Goal: Task Accomplishment & Management: Manage account settings

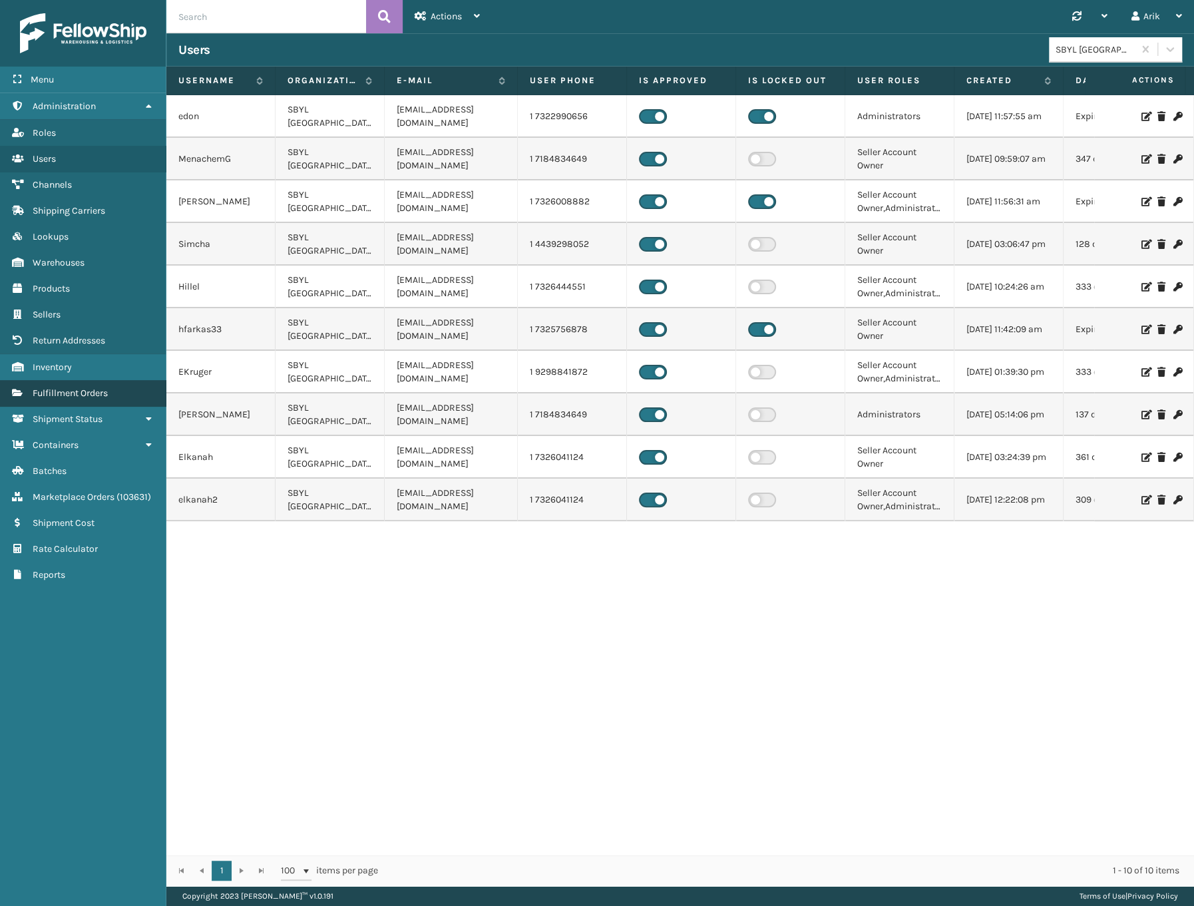
click at [93, 389] on span "Fulfillment Orders" at bounding box center [70, 392] width 75 height 11
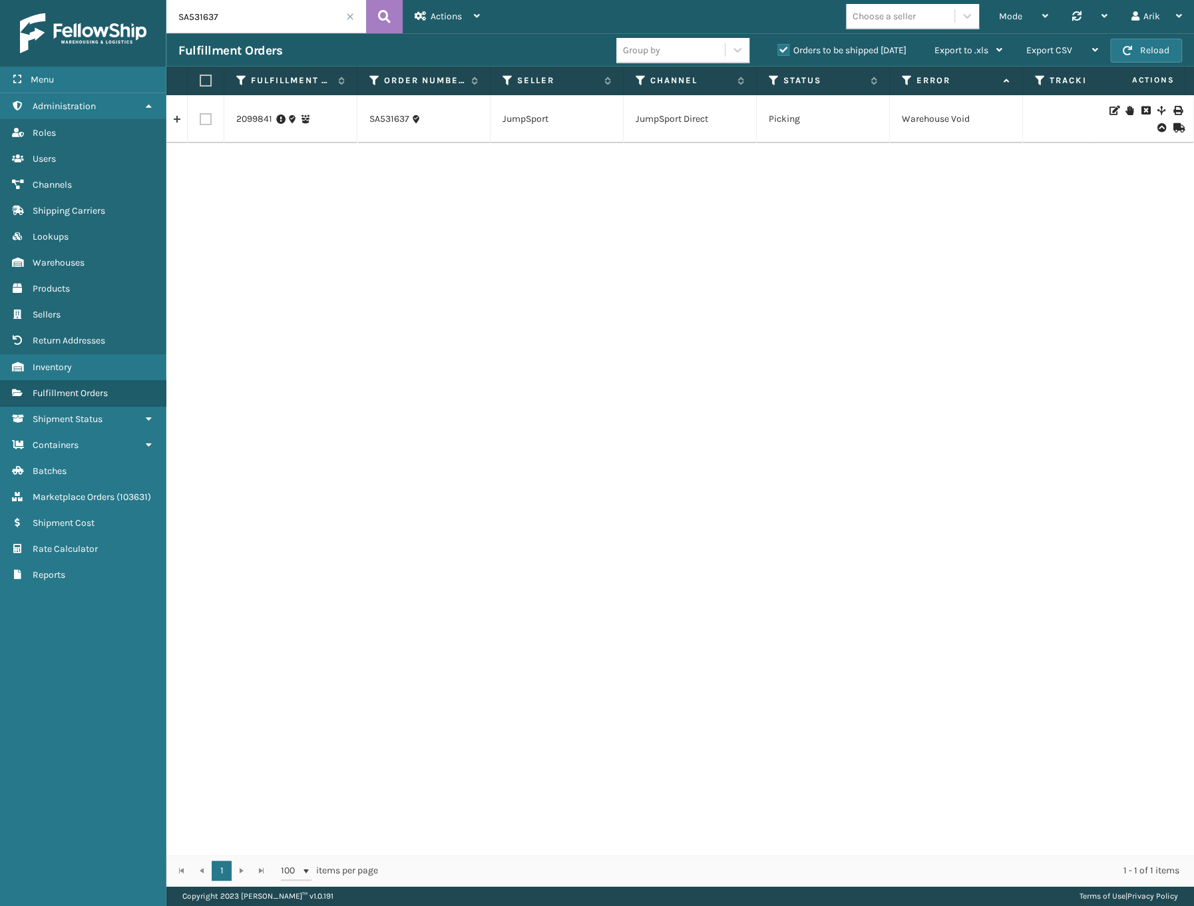
click at [348, 17] on span at bounding box center [350, 17] width 8 height 8
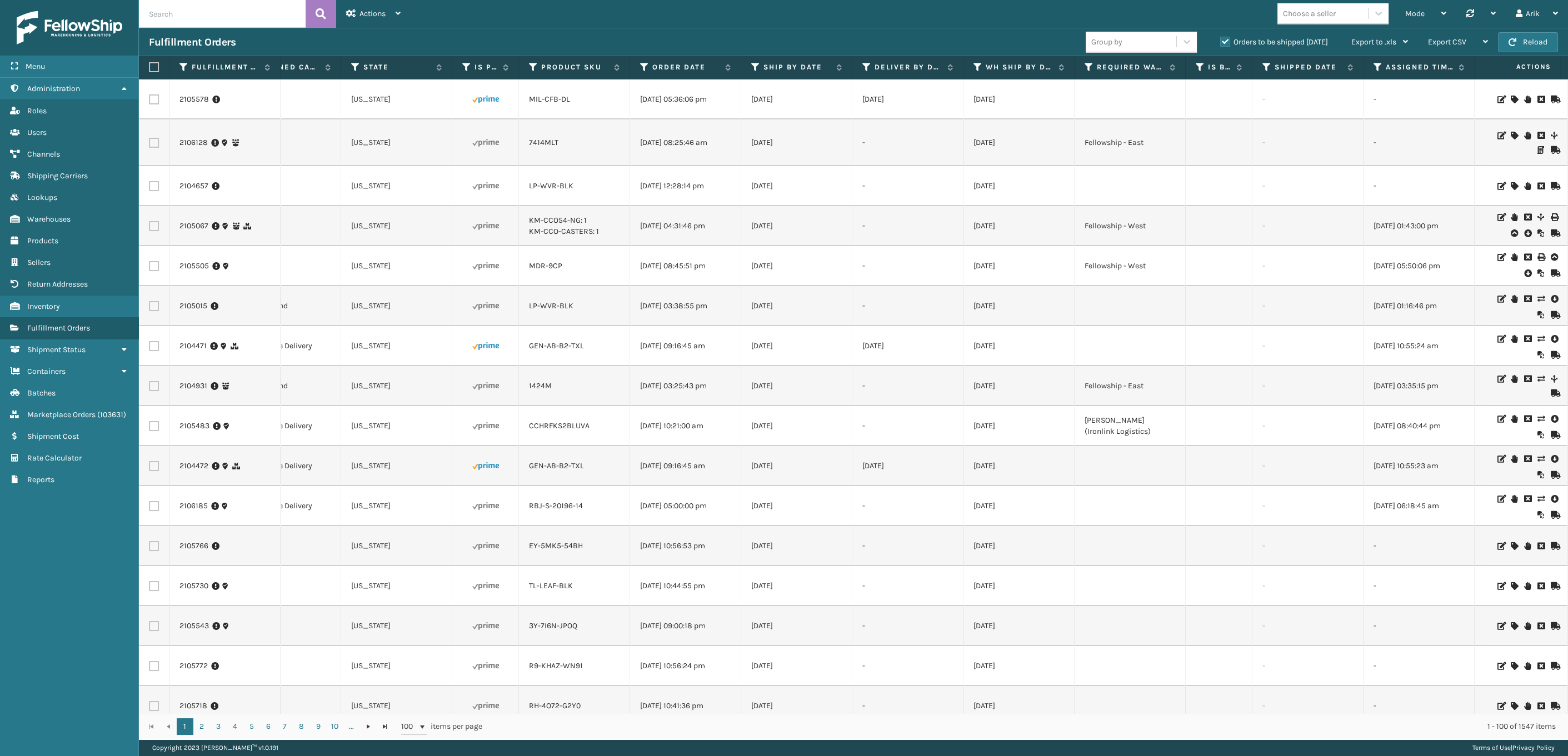
scroll to position [0, 868]
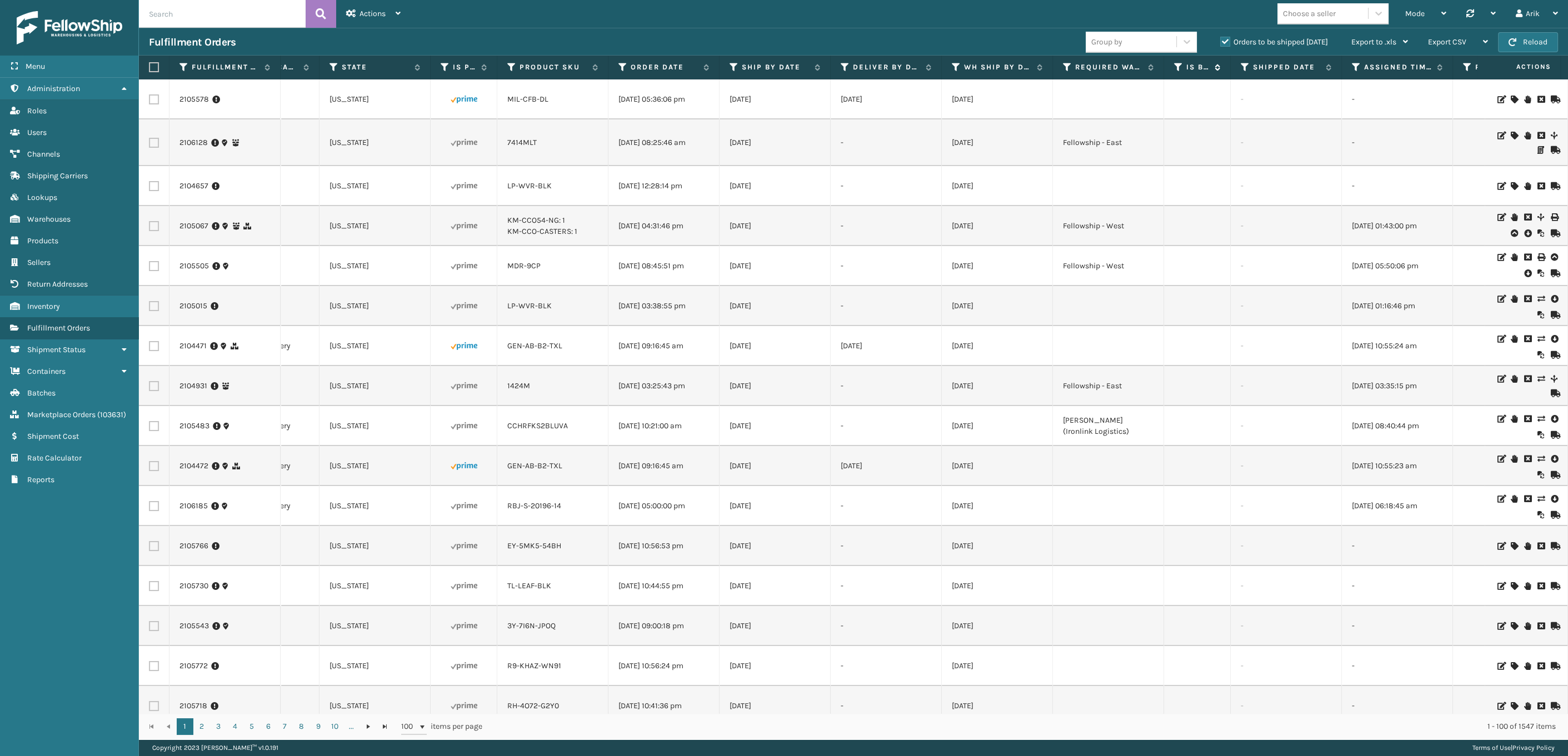
click at [996, 66] on icon at bounding box center [1178, 68] width 9 height 10
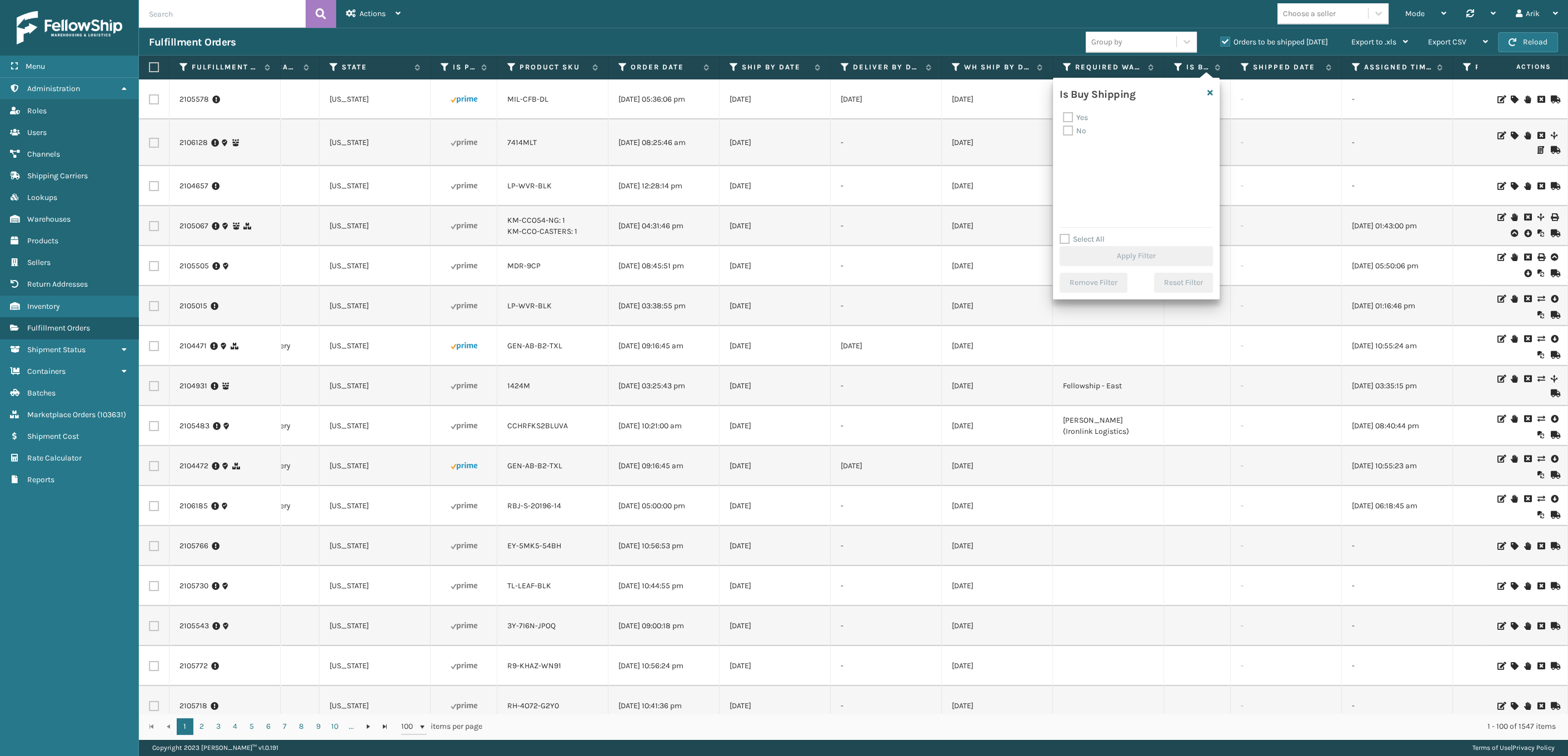
click at [996, 121] on label "Yes" at bounding box center [1076, 117] width 25 height 9
click at [996, 118] on input "Yes" at bounding box center [1063, 114] width 1 height 8
checkbox input "true"
click at [996, 259] on button "Apply Filter" at bounding box center [1137, 256] width 154 height 20
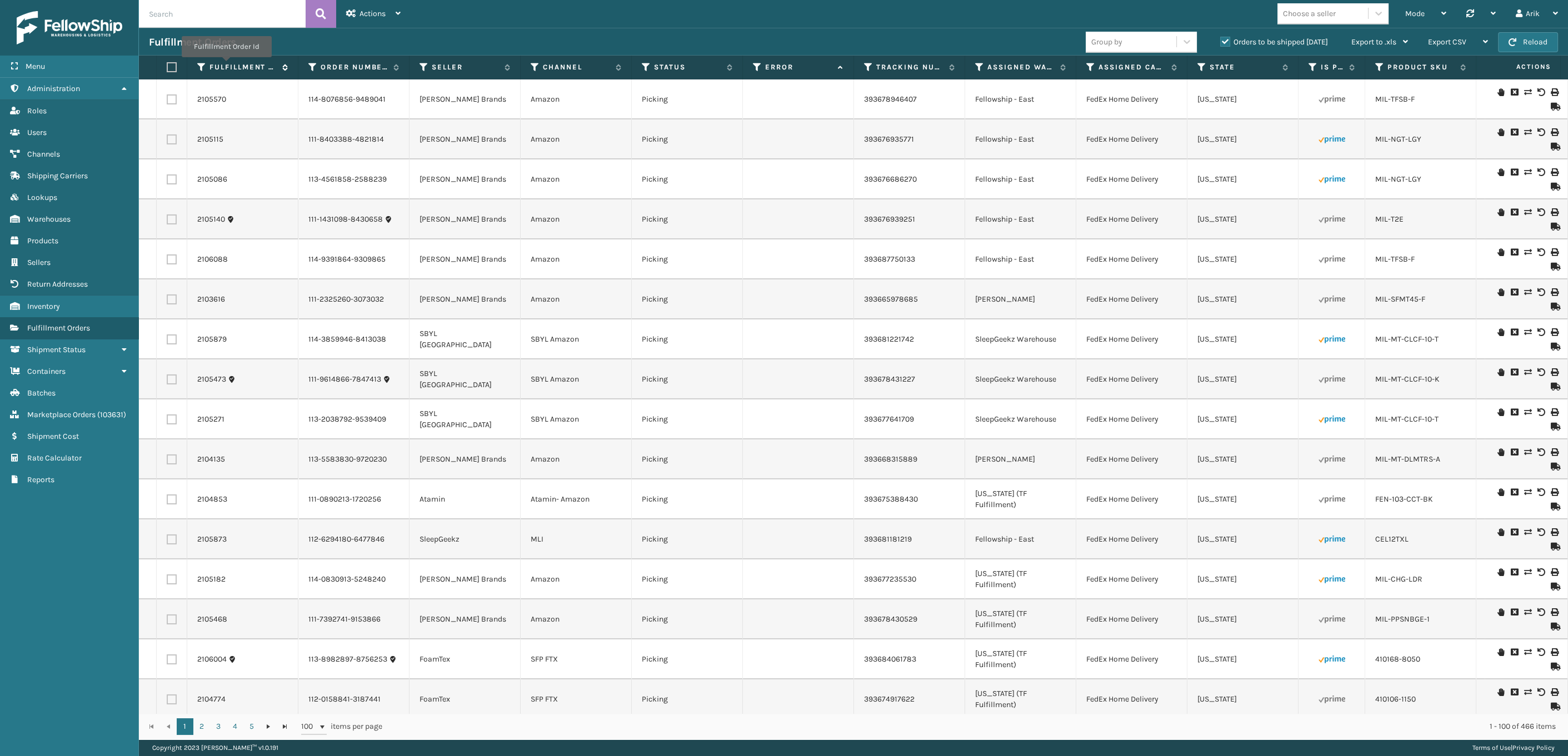
click at [225, 65] on label "Fulfillment Order Id" at bounding box center [243, 68] width 68 height 10
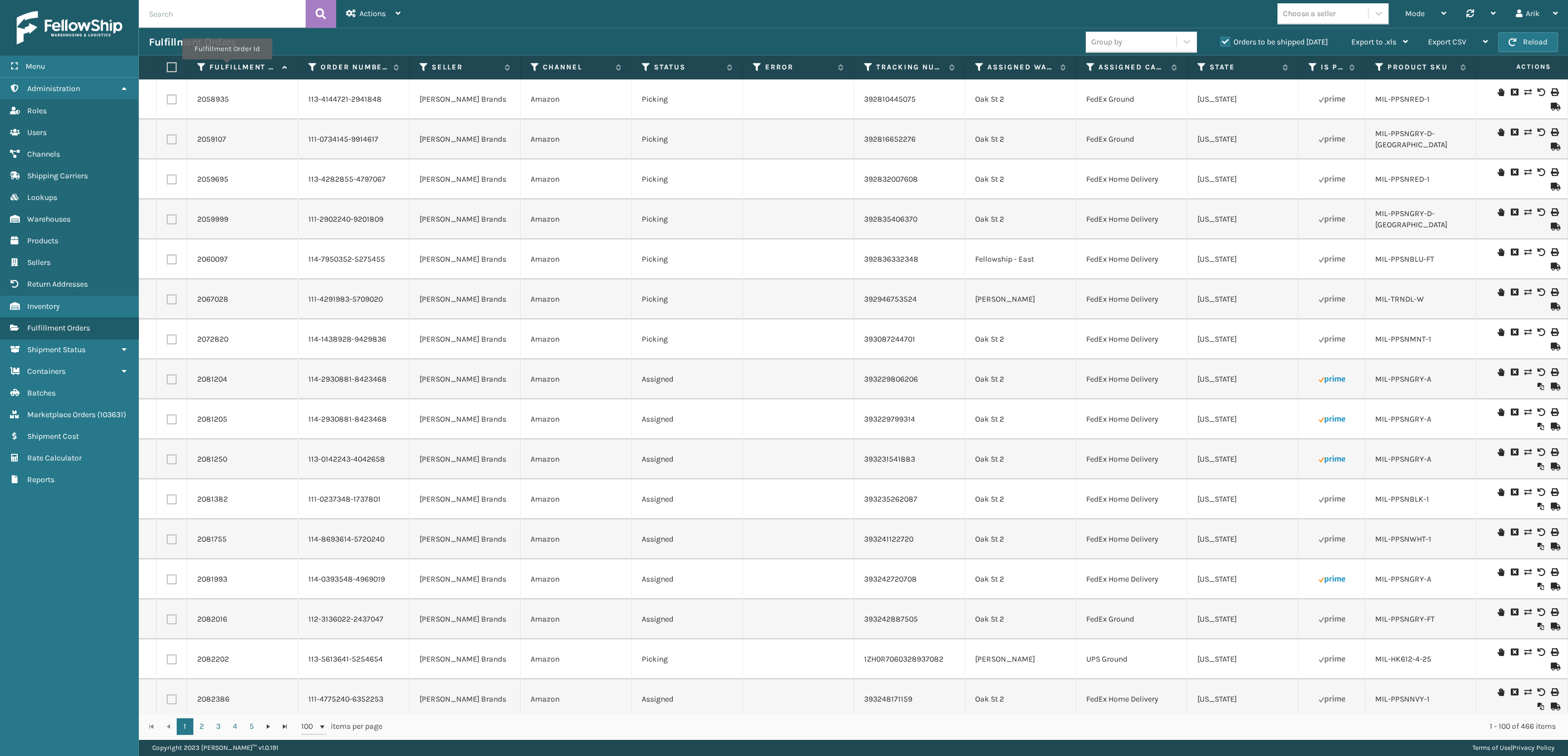
click at [226, 68] on label "Fulfillment Order Id" at bounding box center [243, 68] width 68 height 10
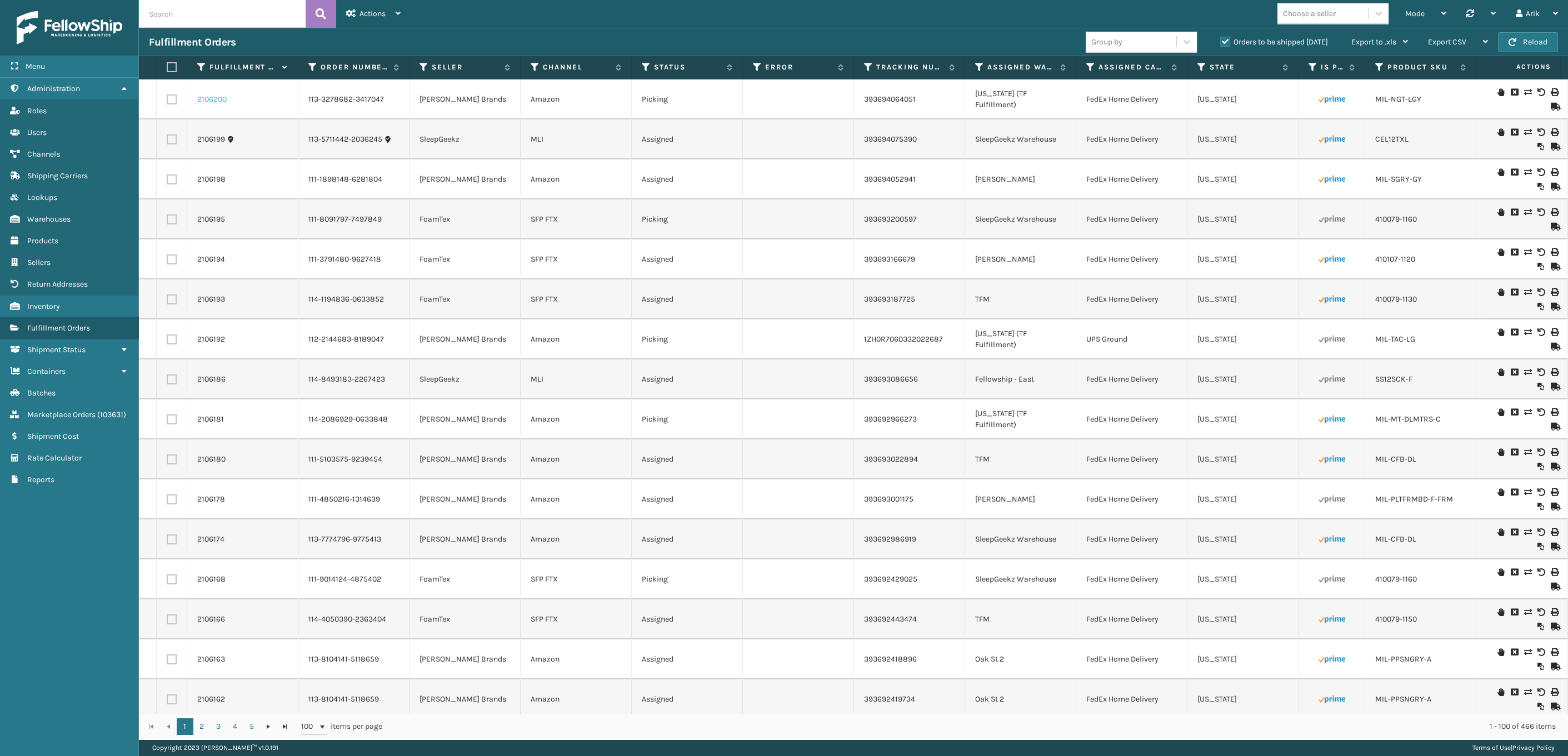
click at [216, 96] on link "2106200" at bounding box center [211, 99] width 29 height 11
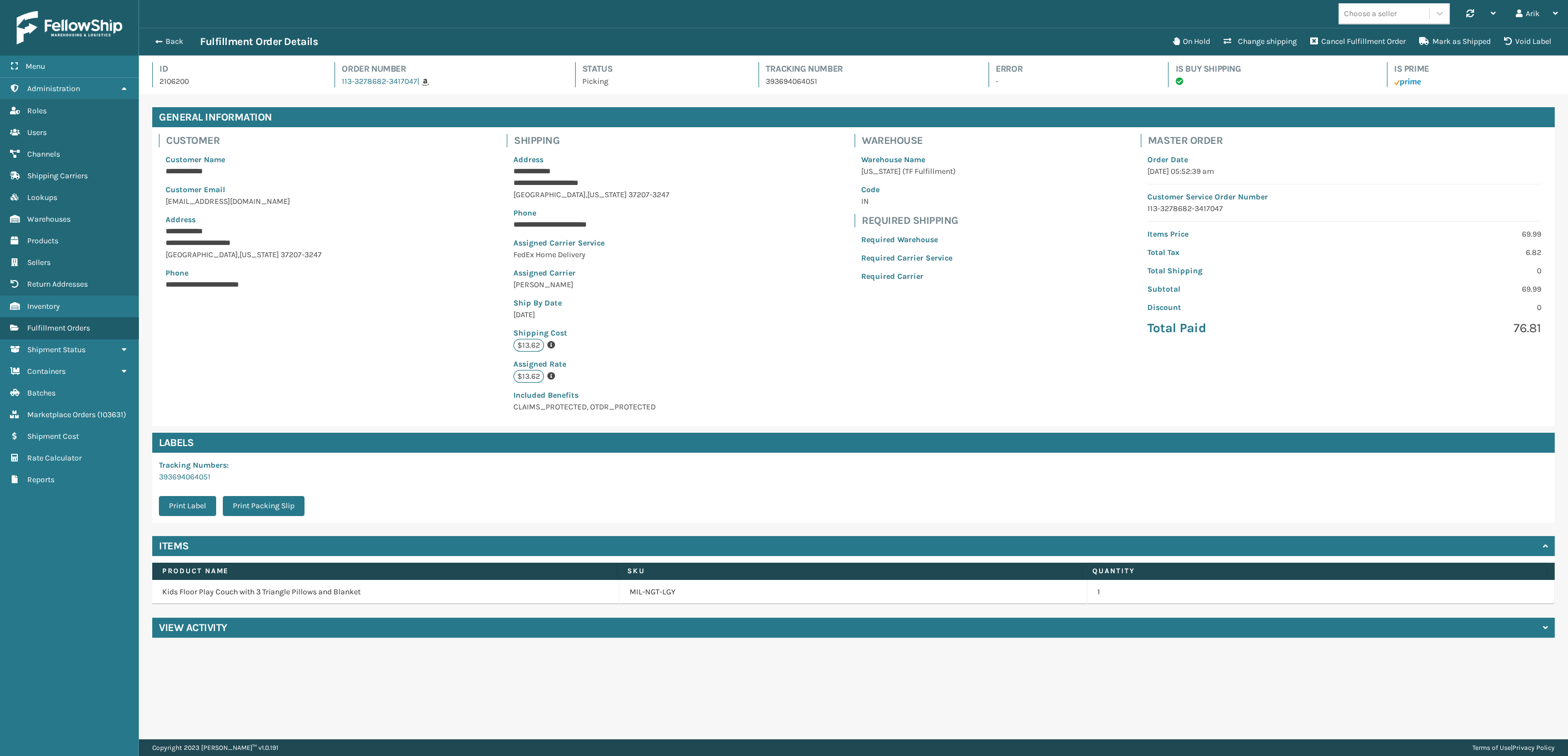
scroll to position [27, 1429]
drag, startPoint x: 519, startPoint y: 396, endPoint x: 686, endPoint y: 408, distance: 167.4
click at [686, 408] on div "**********" at bounding box center [853, 276] width 1402 height 299
click at [567, 403] on span "Included Benefits CLAIMS_PROTECTED, OTDR_PROTECTED" at bounding box center [591, 401] width 156 height 23
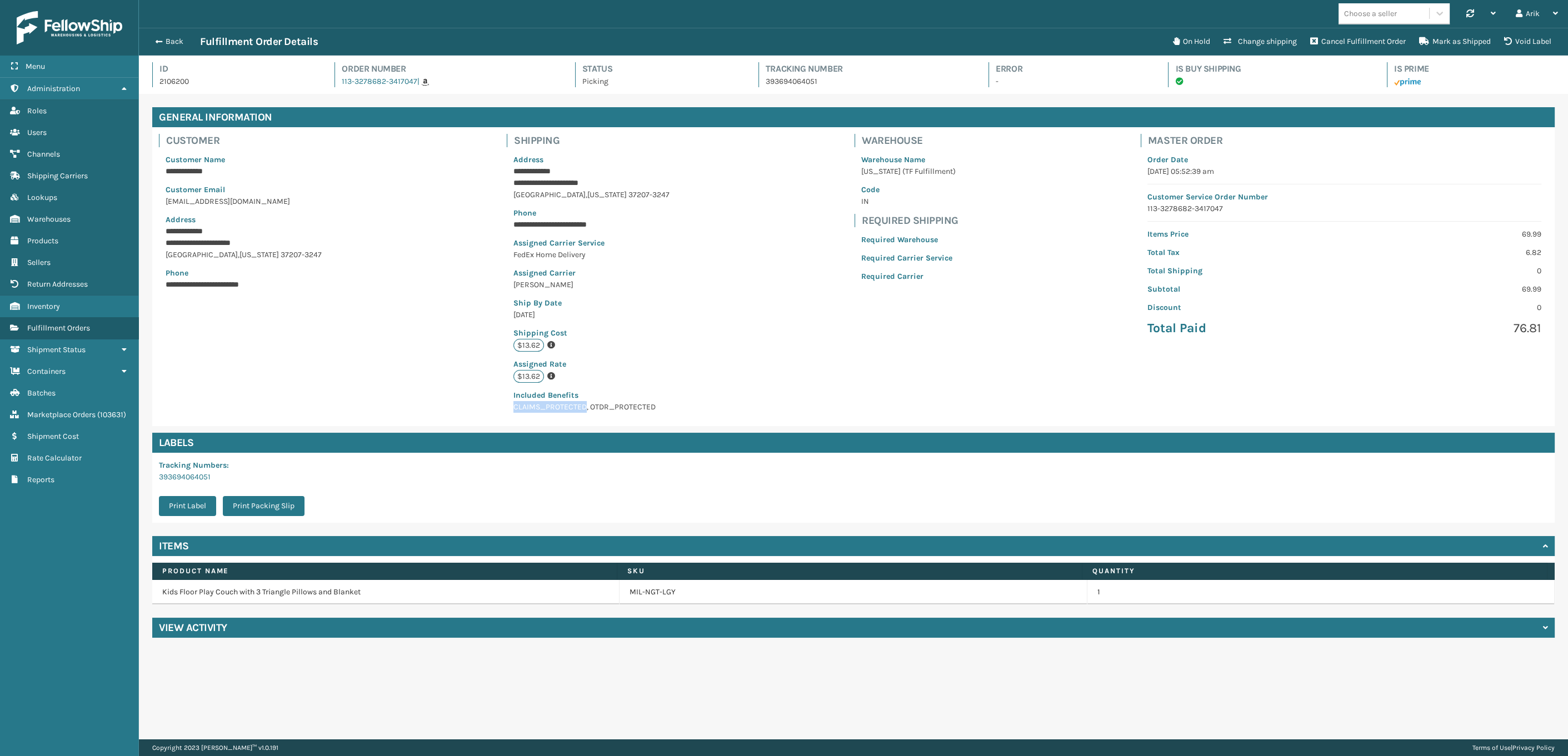
click at [567, 403] on span "Included Benefits CLAIMS_PROTECTED, OTDR_PROTECTED" at bounding box center [591, 401] width 156 height 23
click at [153, 45] on button "Back" at bounding box center [174, 42] width 51 height 10
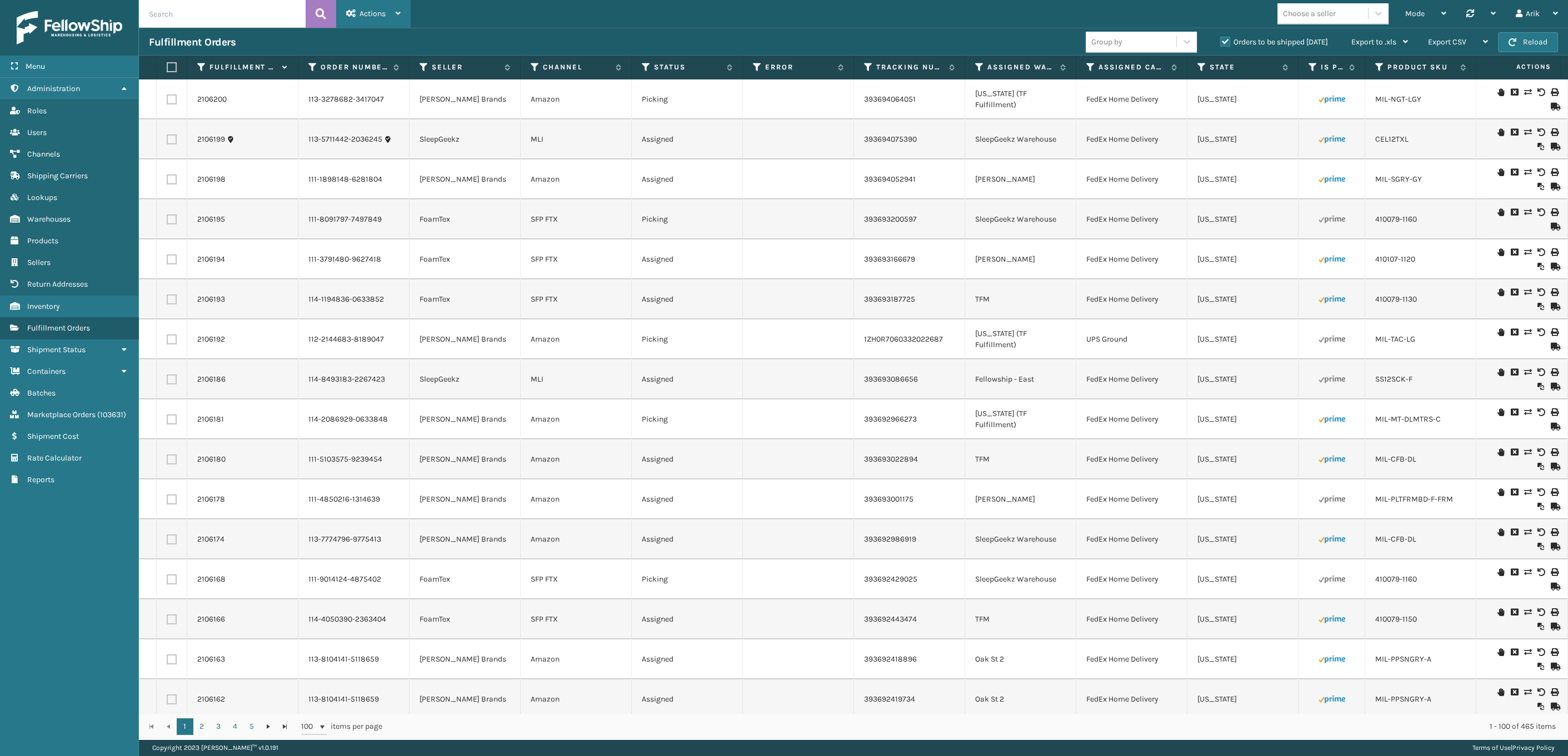
click at [370, 15] on span "Actions" at bounding box center [372, 13] width 26 height 9
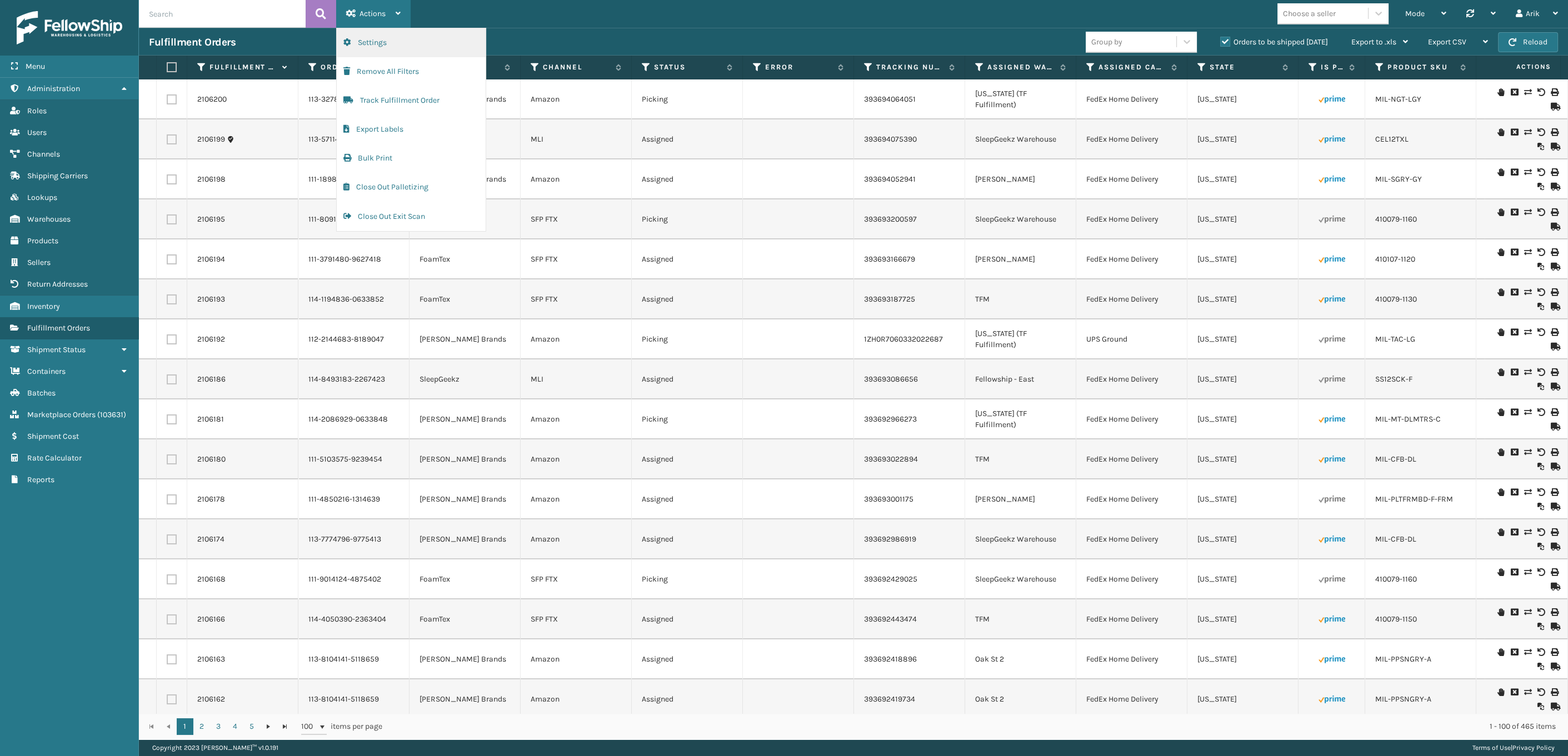
click at [381, 46] on button "Settings" at bounding box center [411, 43] width 149 height 29
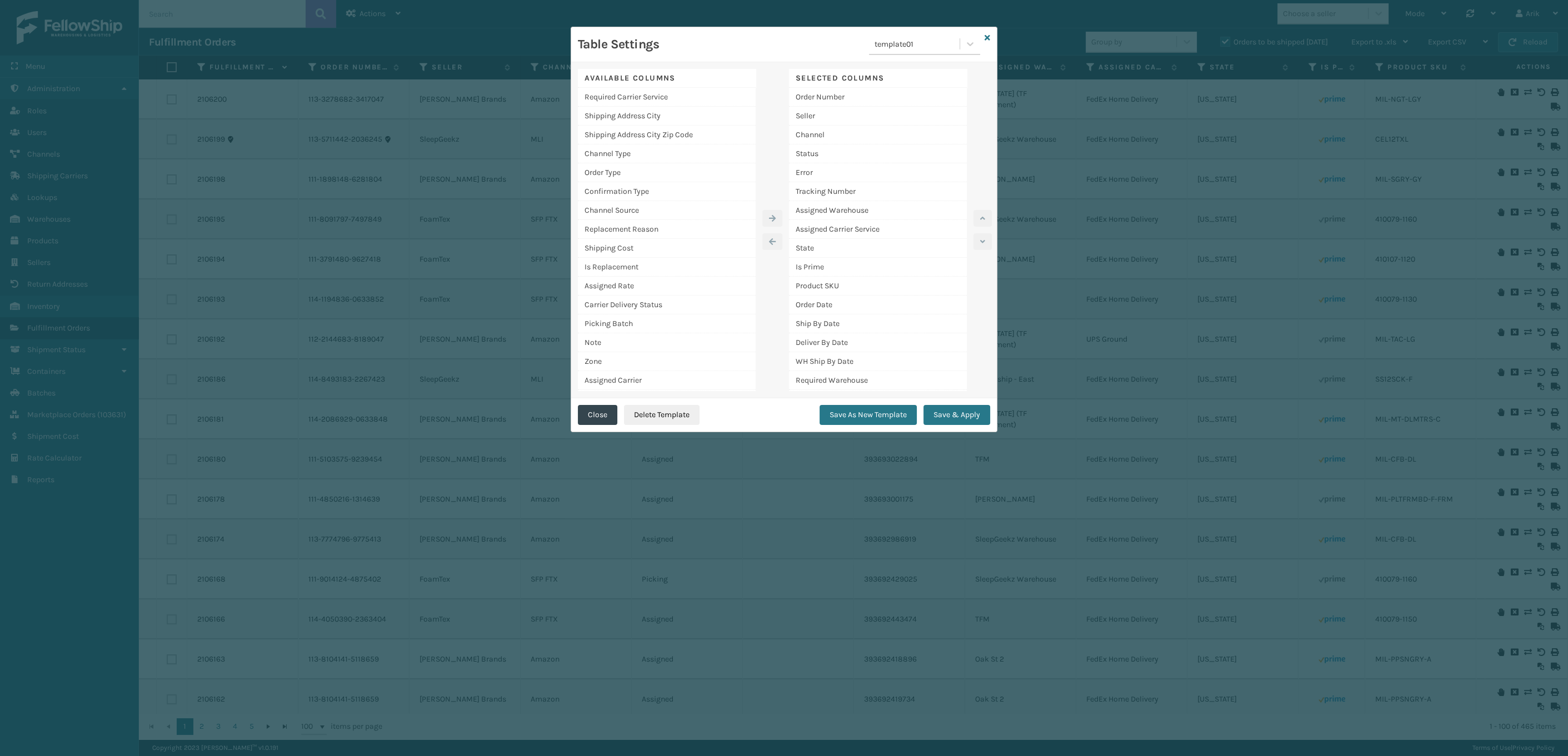
scroll to position [167, 0]
click at [629, 361] on div "Included Benefits" at bounding box center [666, 365] width 178 height 19
click at [636, 382] on div "Excluded Benefits" at bounding box center [666, 384] width 178 height 18
drag, startPoint x: 988, startPoint y: 36, endPoint x: 867, endPoint y: 20, distance: 122.1
click at [988, 36] on icon at bounding box center [987, 38] width 6 height 8
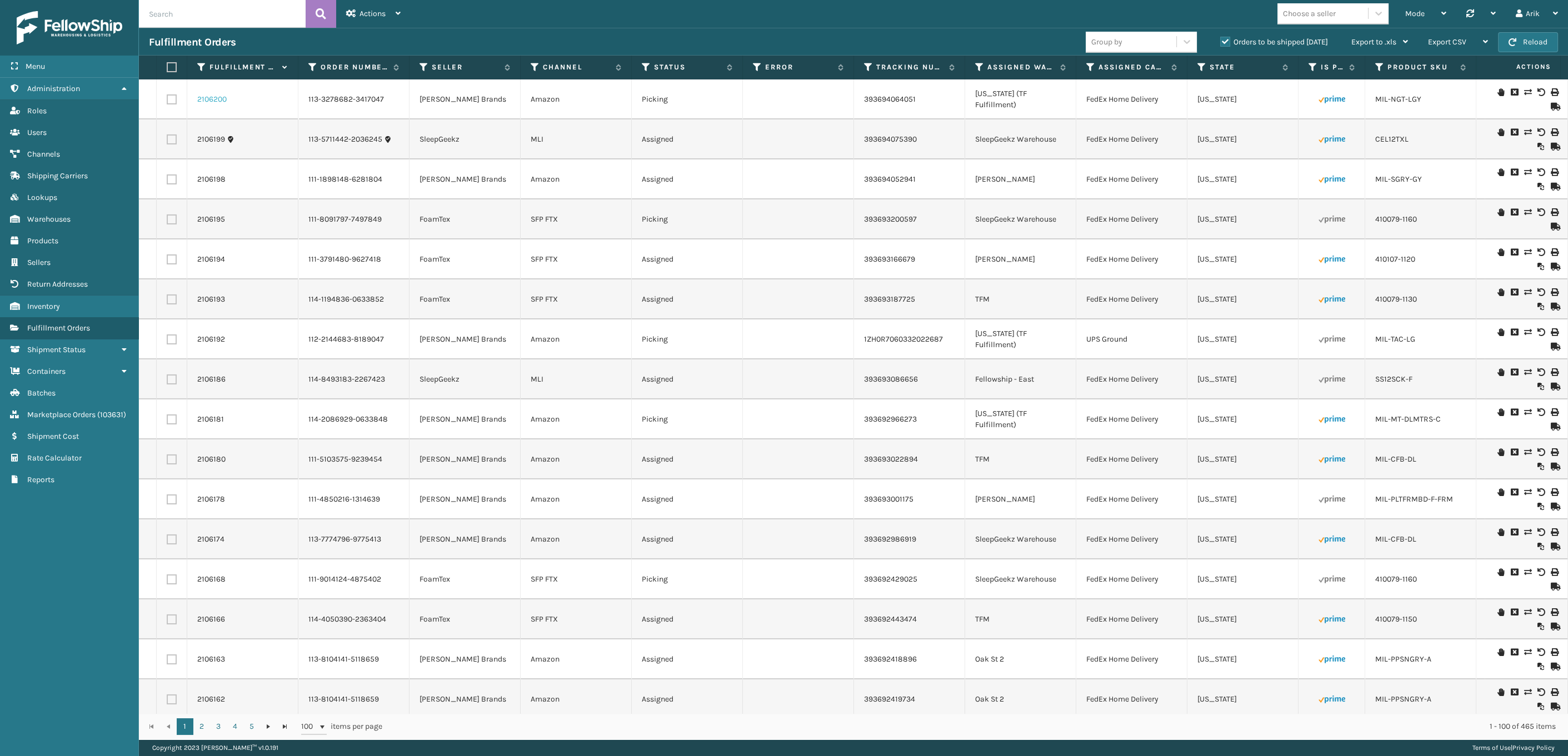
click at [212, 96] on link "2106200" at bounding box center [211, 99] width 29 height 11
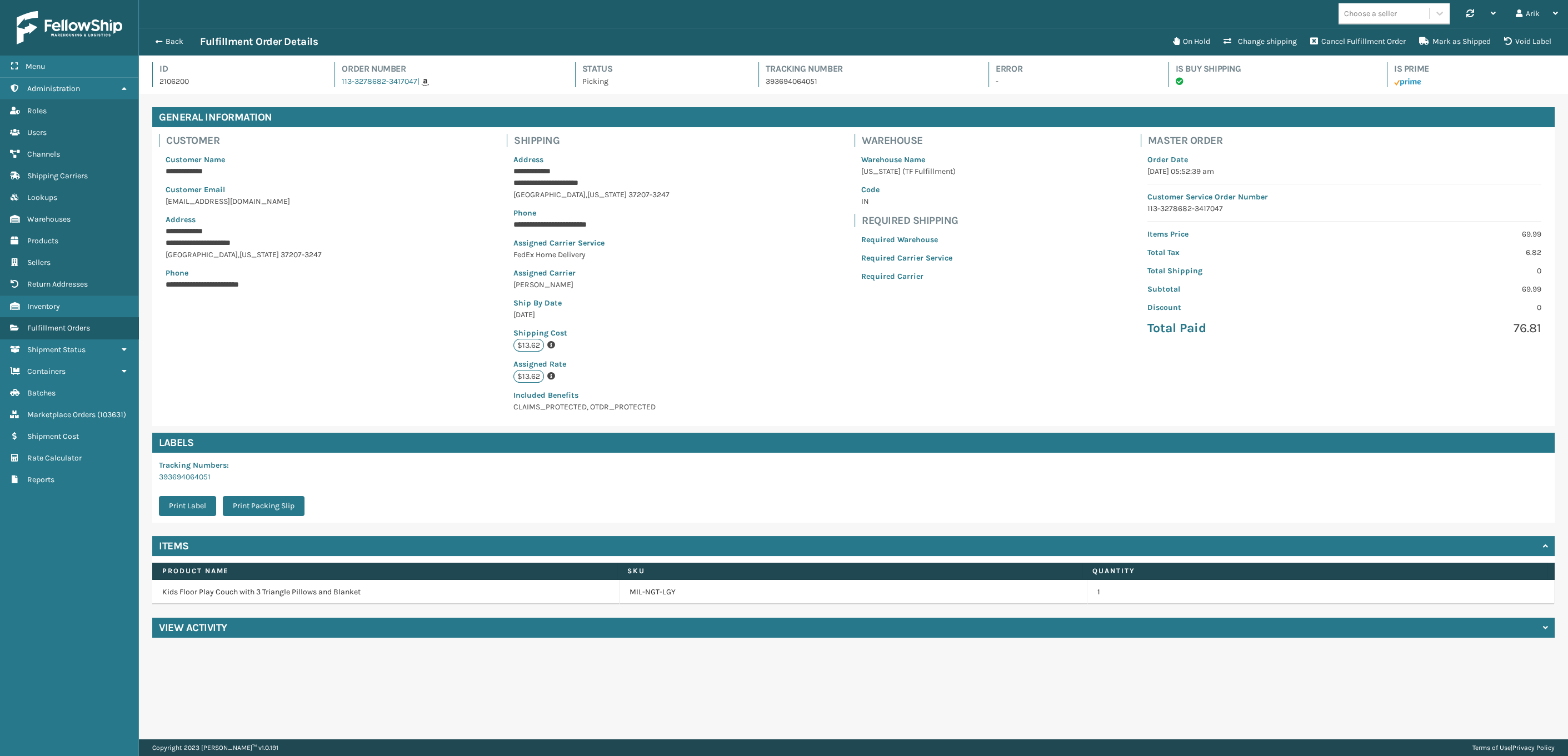
scroll to position [27, 1429]
click at [610, 406] on span "Included Benefits CLAIMS_PROTECTED, OTDR_PROTECTED" at bounding box center [591, 401] width 156 height 23
click at [630, 406] on span "Included Benefits CLAIMS_PROTECTED, OTDR_PROTECTED" at bounding box center [591, 401] width 156 height 23
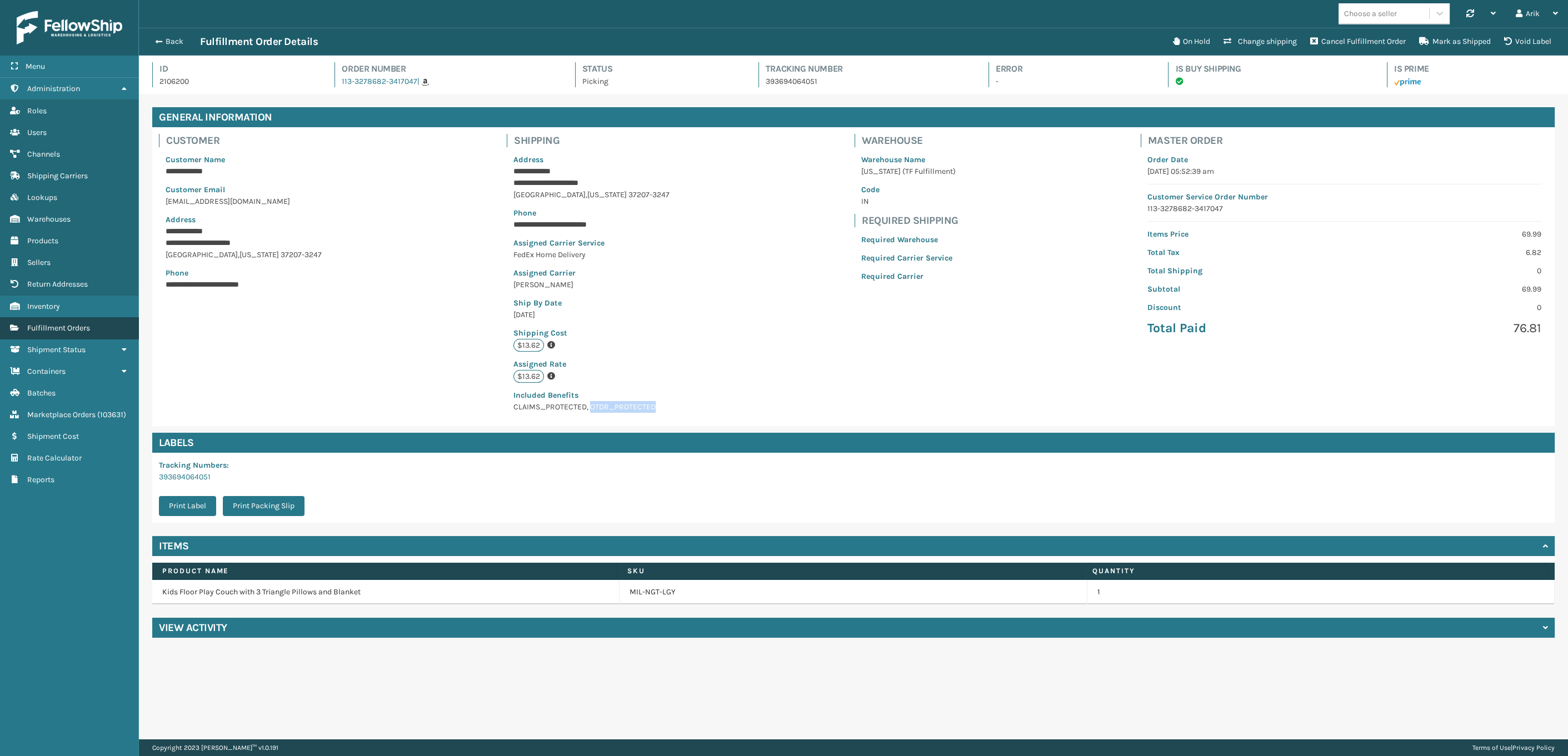
click at [71, 328] on span "Fulfillment Orders" at bounding box center [58, 327] width 63 height 9
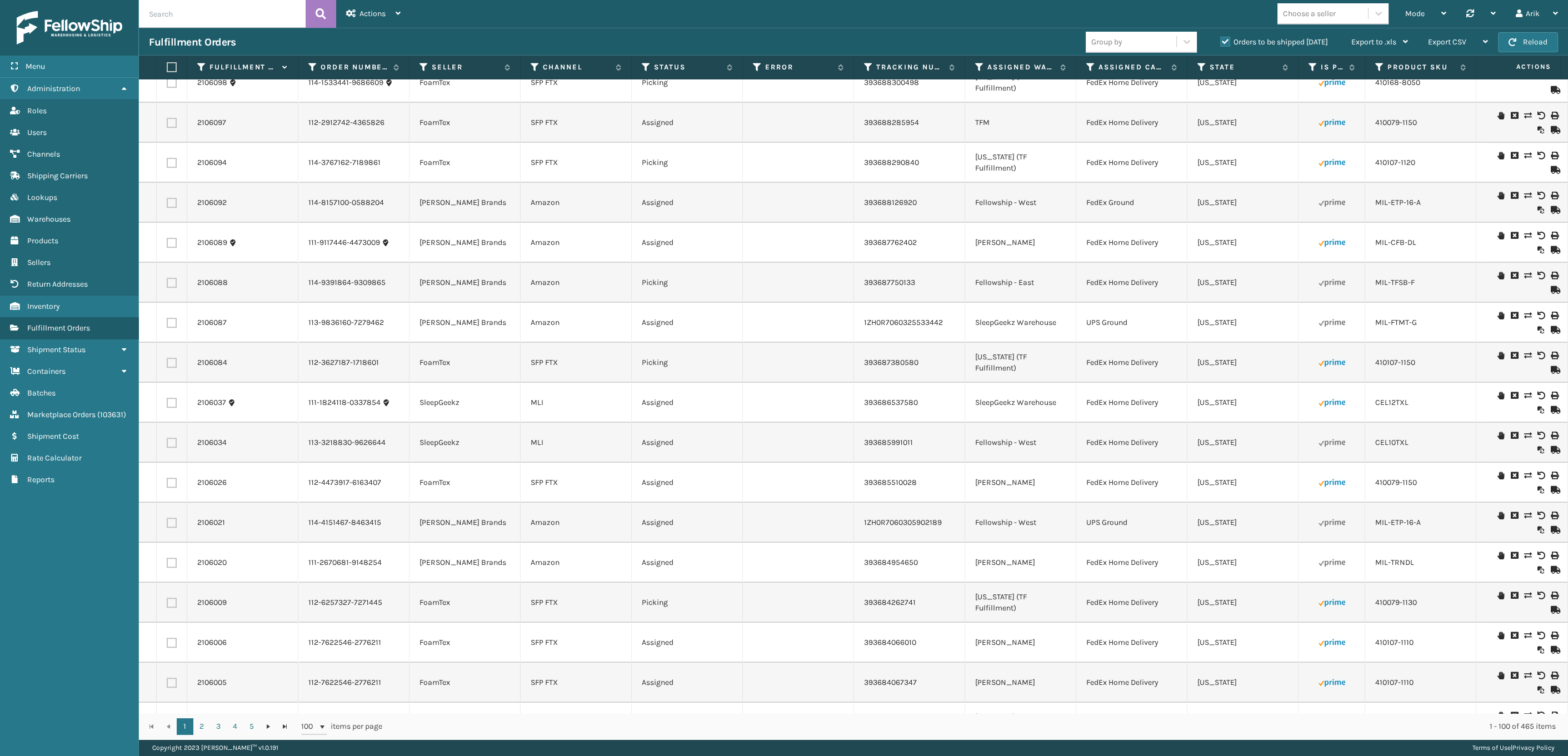
scroll to position [1716, 0]
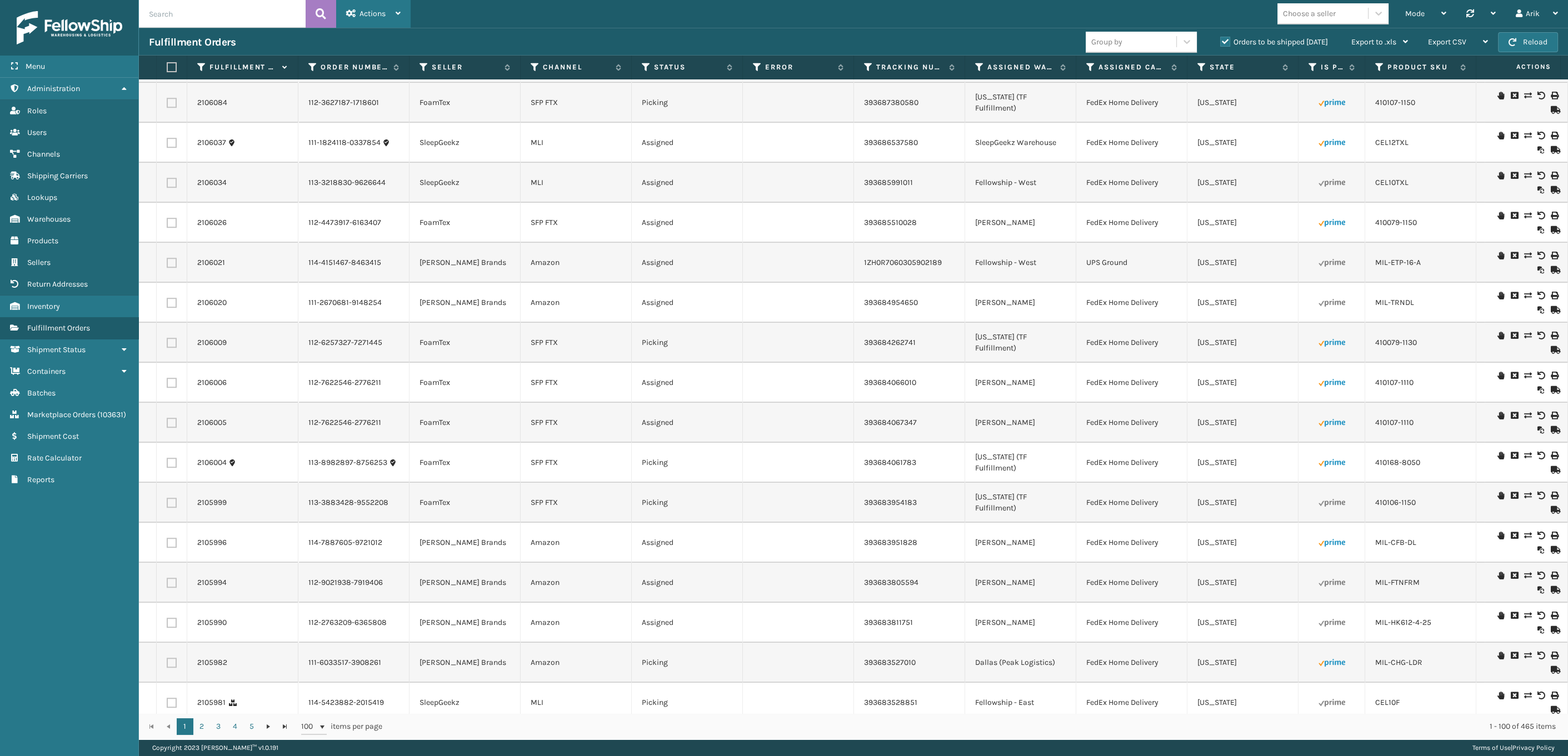
click at [387, 8] on div "Actions" at bounding box center [373, 13] width 54 height 28
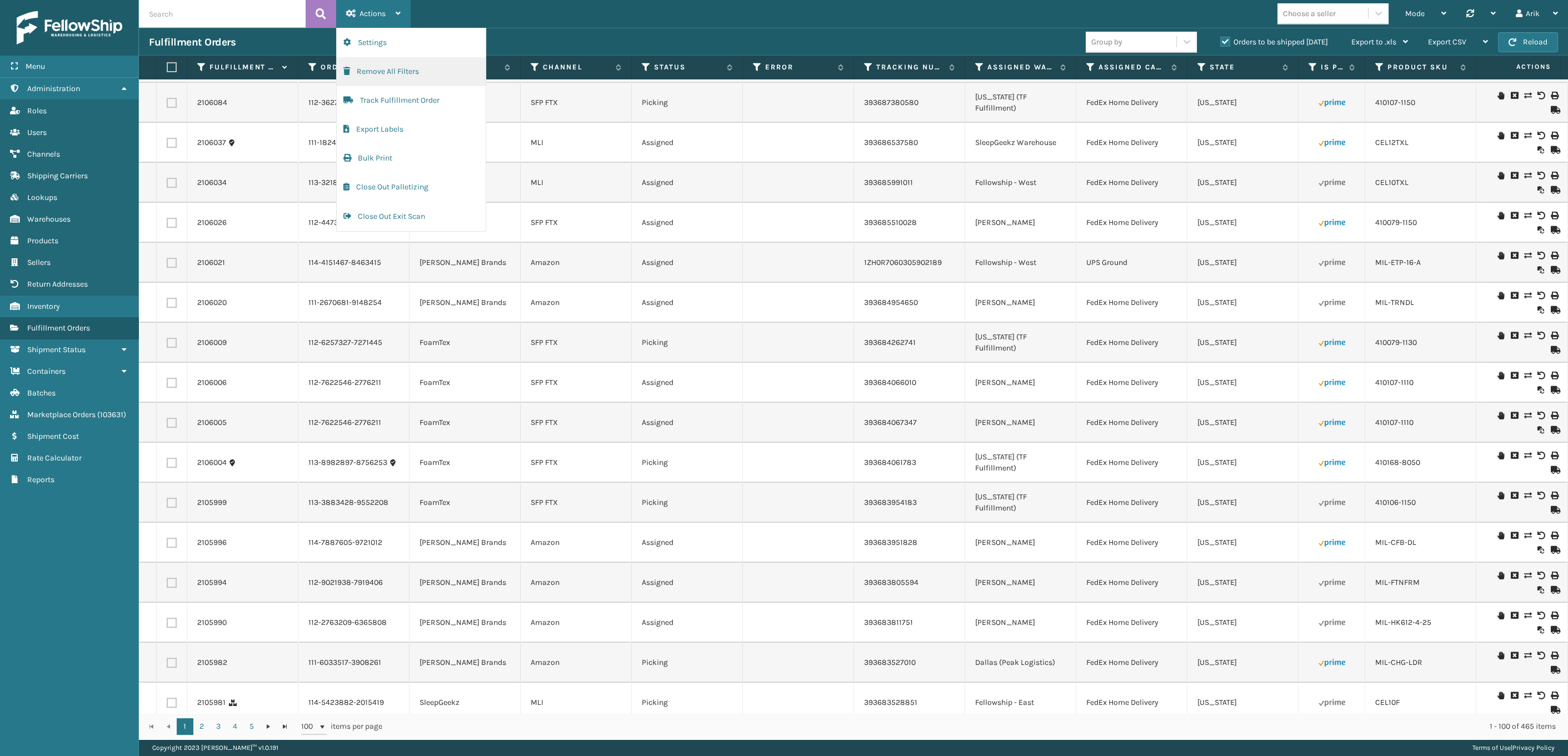
click at [385, 70] on button "Remove All Filters" at bounding box center [411, 72] width 149 height 29
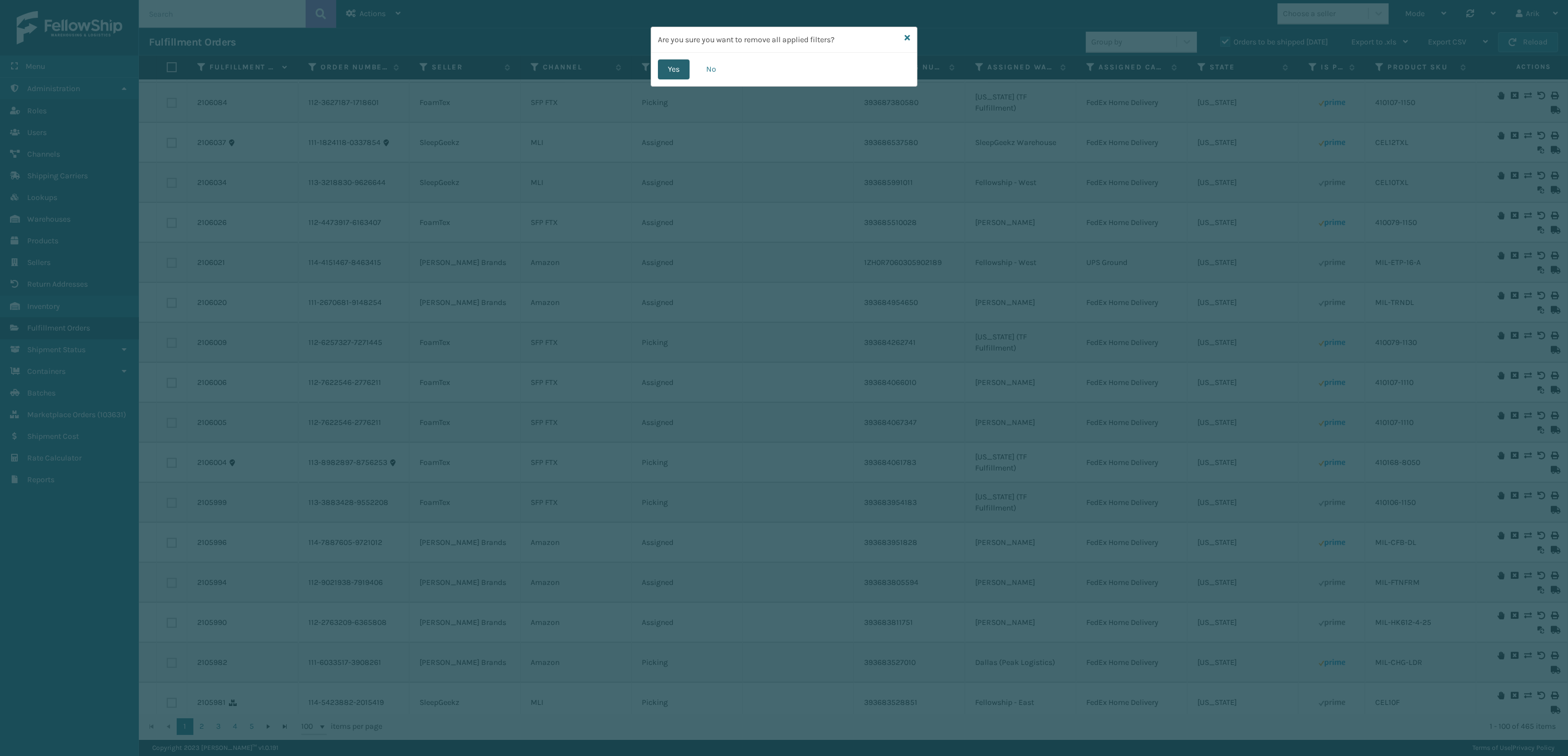
click at [688, 61] on button "Yes" at bounding box center [673, 69] width 32 height 20
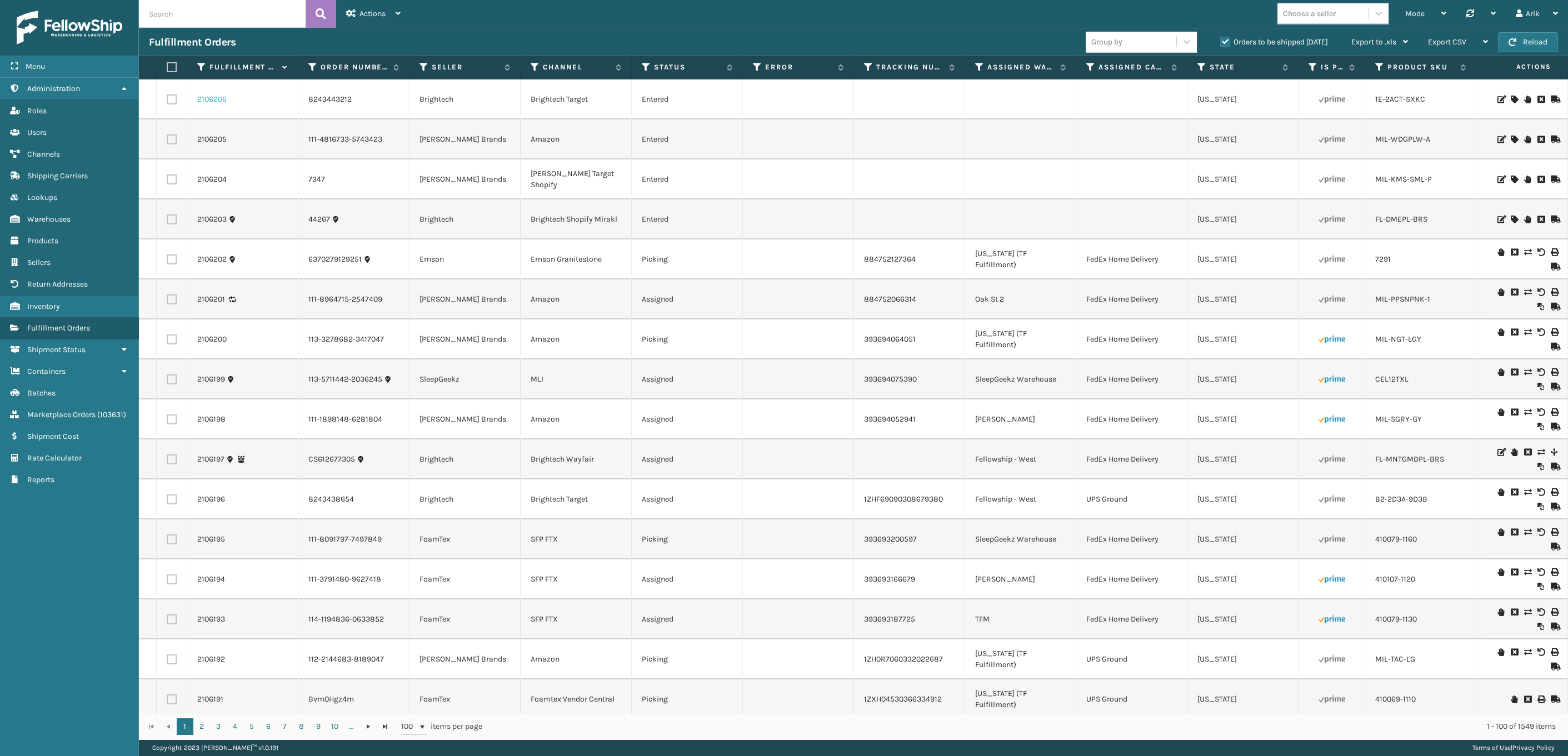
click at [210, 97] on link "2106206" at bounding box center [211, 99] width 29 height 11
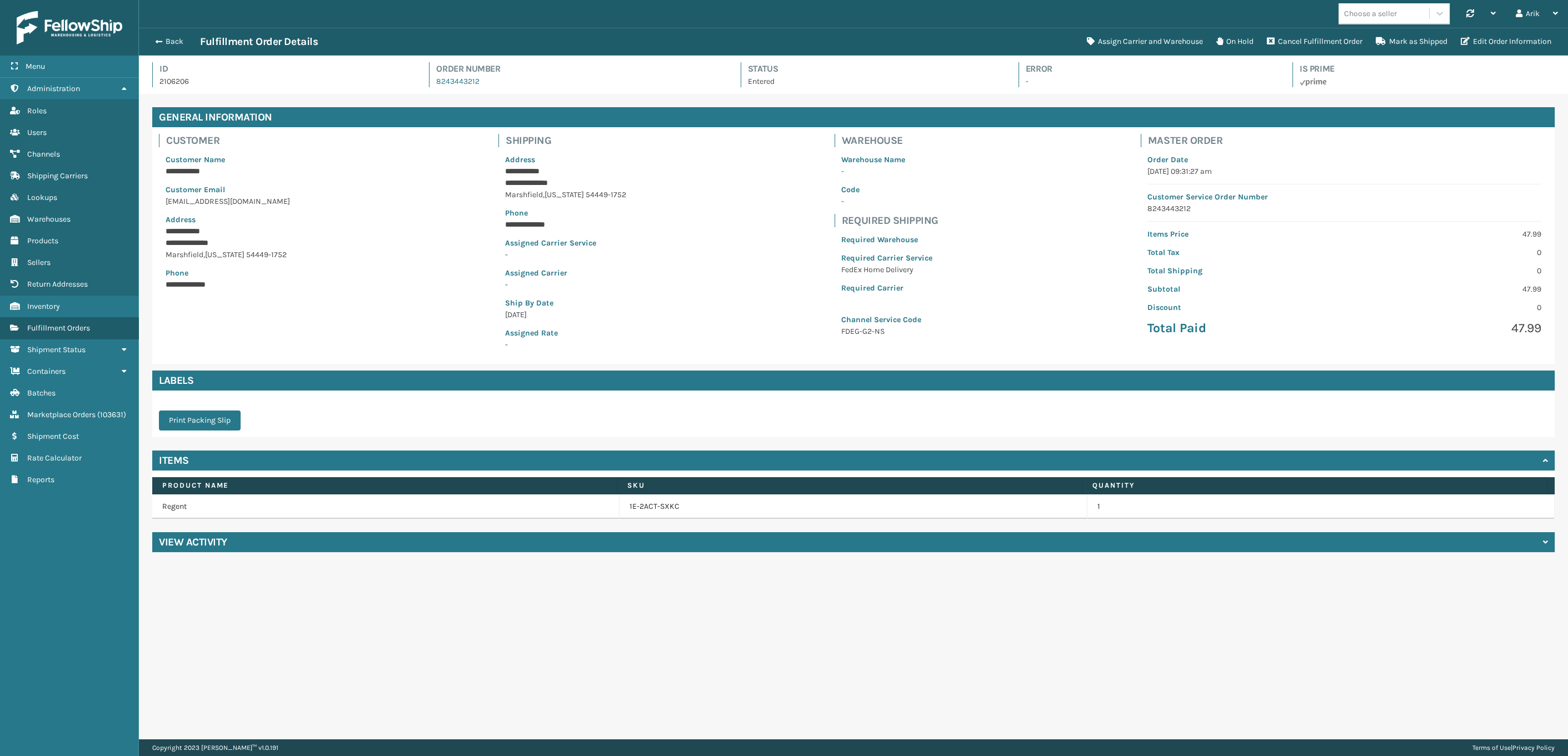
scroll to position [27, 1429]
click at [996, 43] on button "Cancel Fulfillment Order" at bounding box center [1314, 42] width 108 height 23
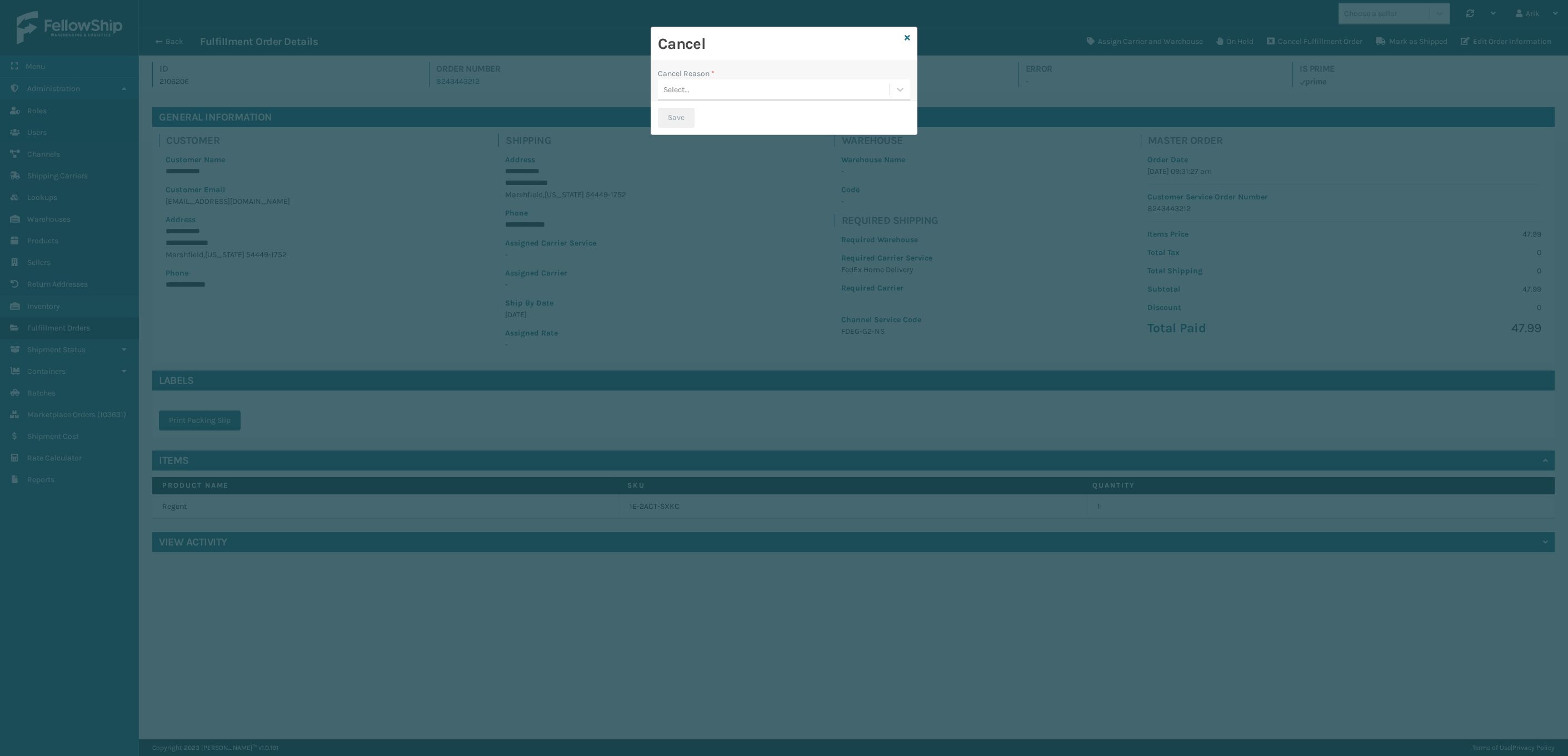
click at [723, 96] on div "Select..." at bounding box center [774, 90] width 232 height 18
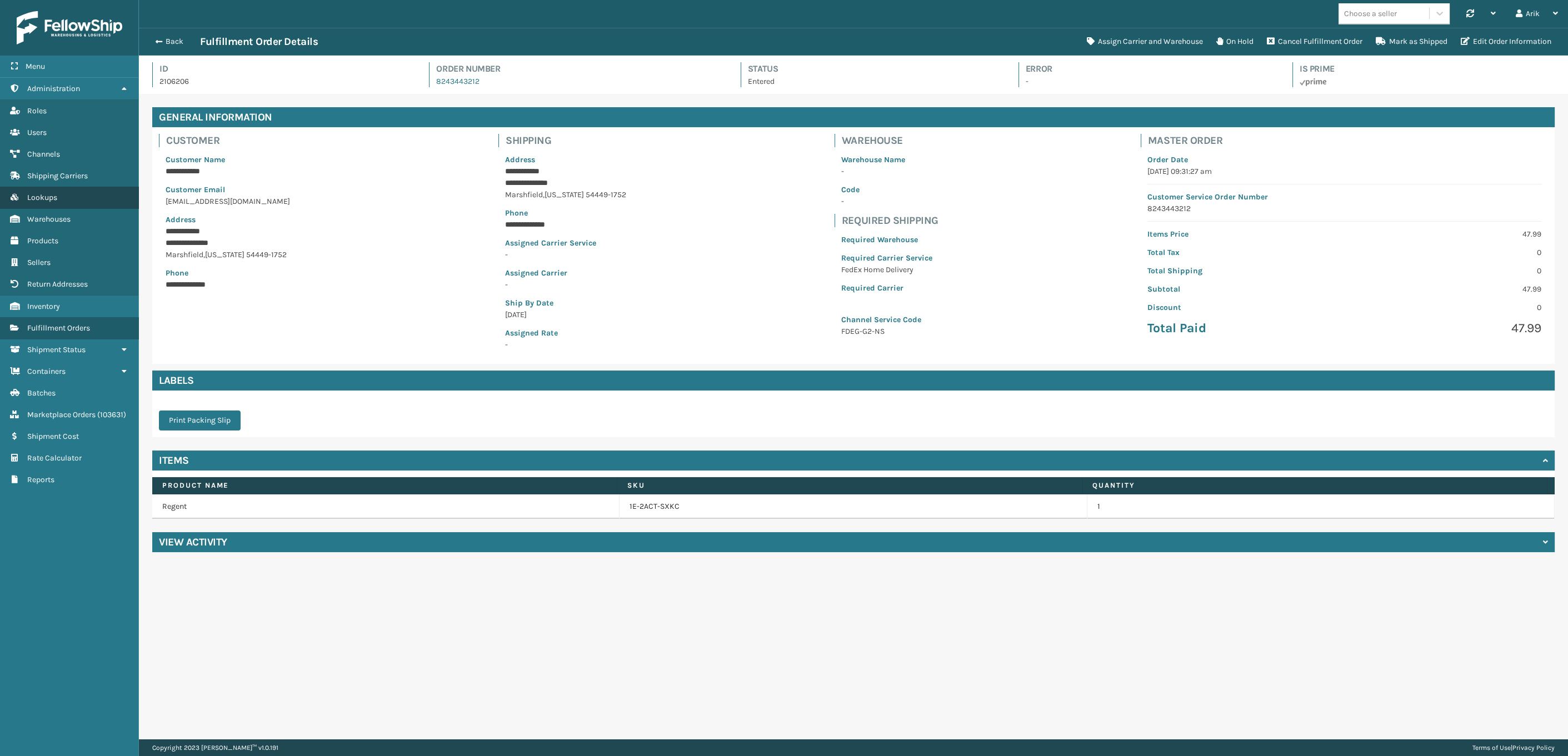
click at [44, 194] on span "Lookups" at bounding box center [43, 197] width 30 height 9
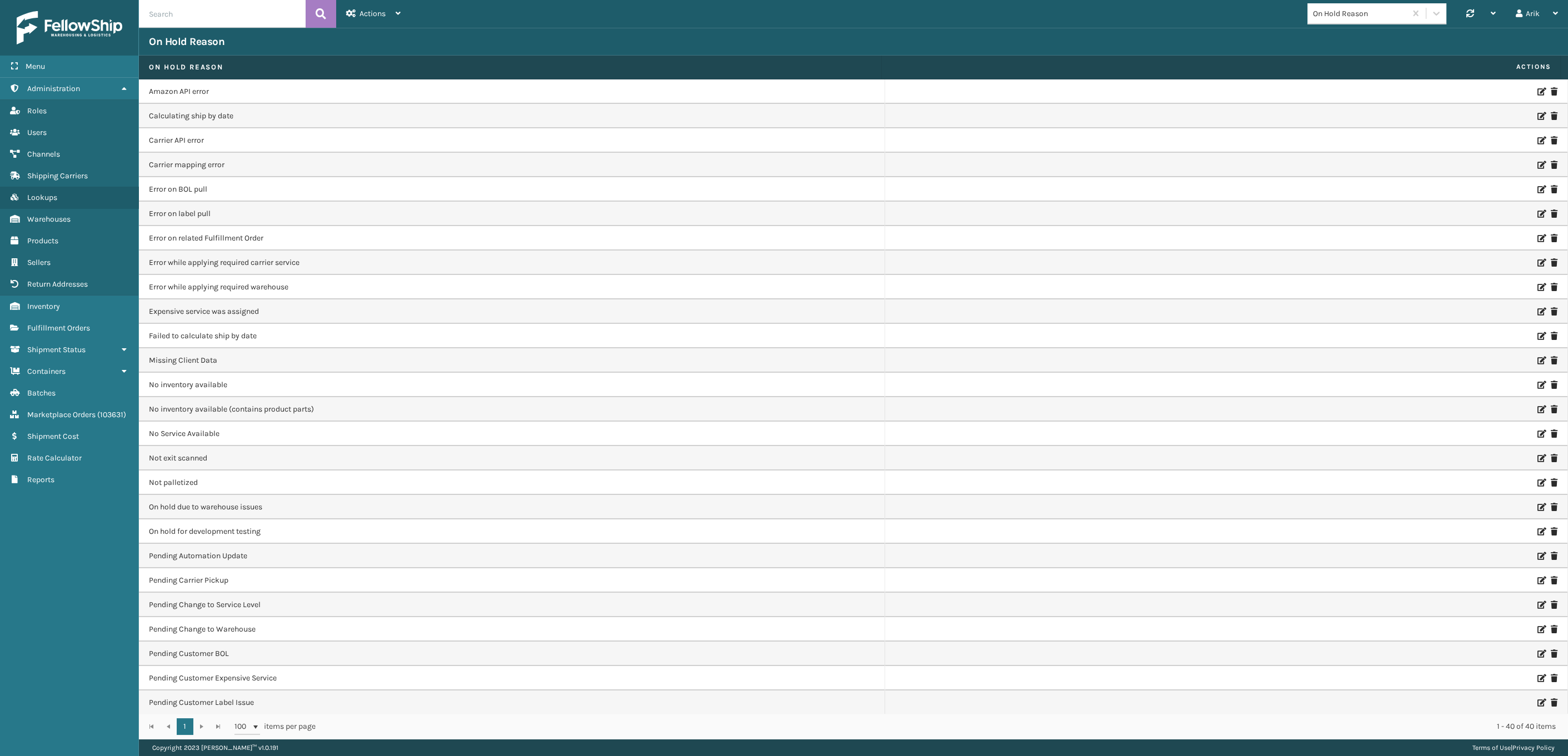
click at [996, 6] on div "On Hold Reason" at bounding box center [1357, 13] width 98 height 18
click at [996, 68] on div "Cancel Reason" at bounding box center [1377, 62] width 139 height 21
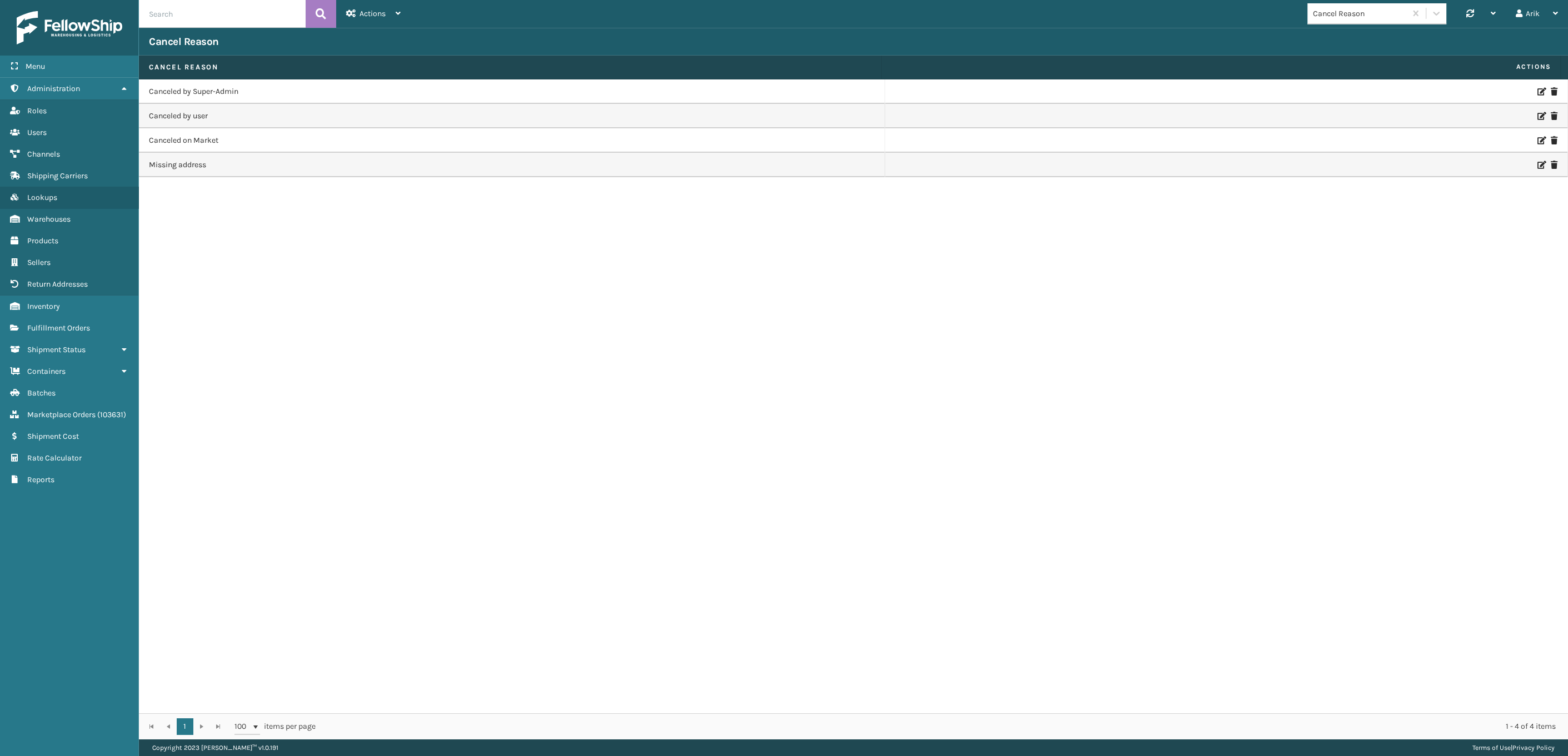
click at [196, 88] on td "Canceled by Super-Admin" at bounding box center [512, 91] width 746 height 24
click at [197, 93] on td "Canceled by Super-Admin" at bounding box center [512, 91] width 746 height 24
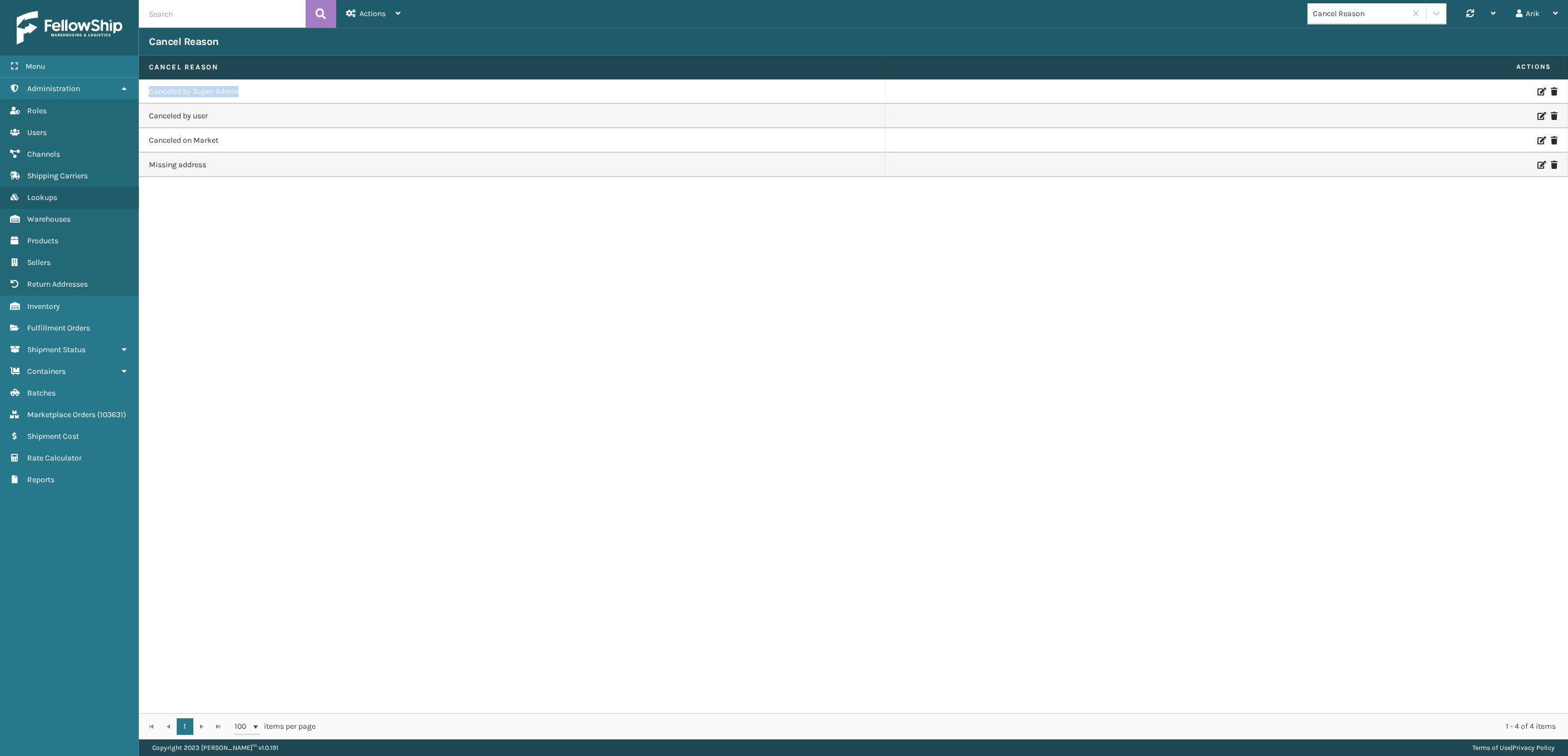
click at [197, 93] on td "Canceled by Super-Admin" at bounding box center [512, 91] width 746 height 24
click at [194, 119] on td "Canceled by user" at bounding box center [512, 115] width 746 height 24
click at [194, 118] on td "Canceled by user" at bounding box center [512, 115] width 746 height 24
click at [395, 6] on div "Actions" at bounding box center [373, 13] width 54 height 28
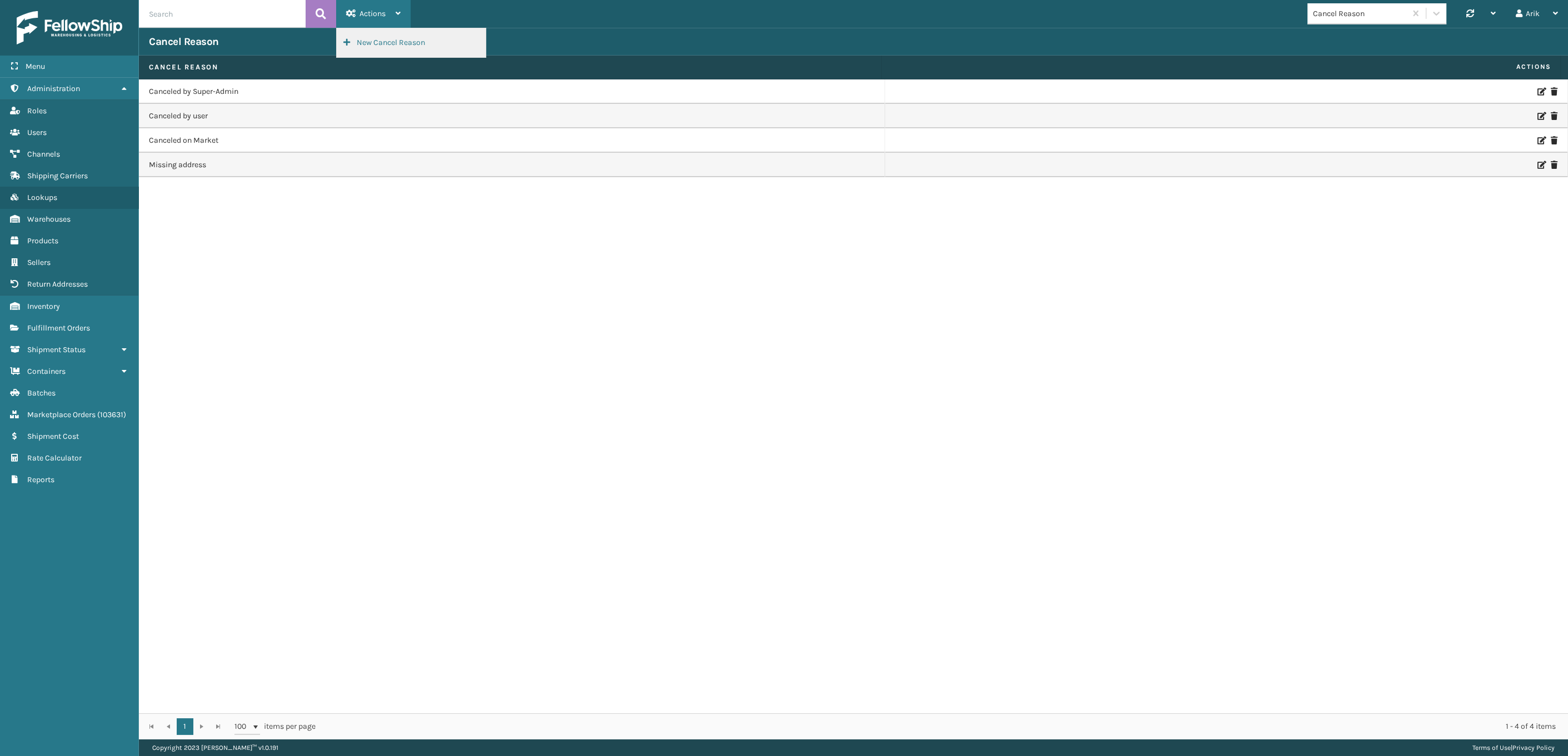
click at [388, 39] on button "New Cancel Reason" at bounding box center [411, 43] width 149 height 29
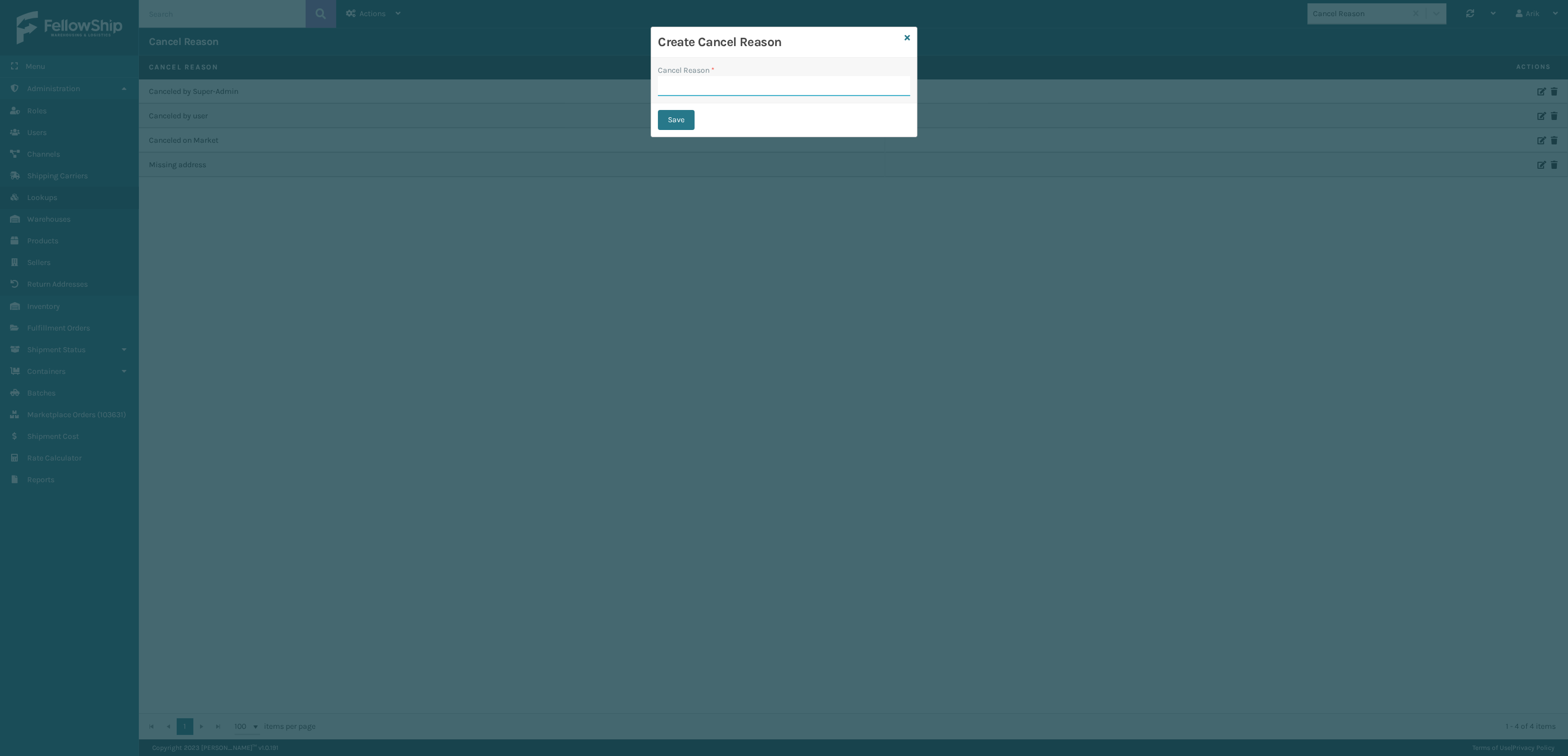
click at [700, 93] on input "Cancel Reason *" at bounding box center [784, 86] width 252 height 20
type input "No Stock"
click at [668, 115] on button "Save" at bounding box center [676, 120] width 37 height 20
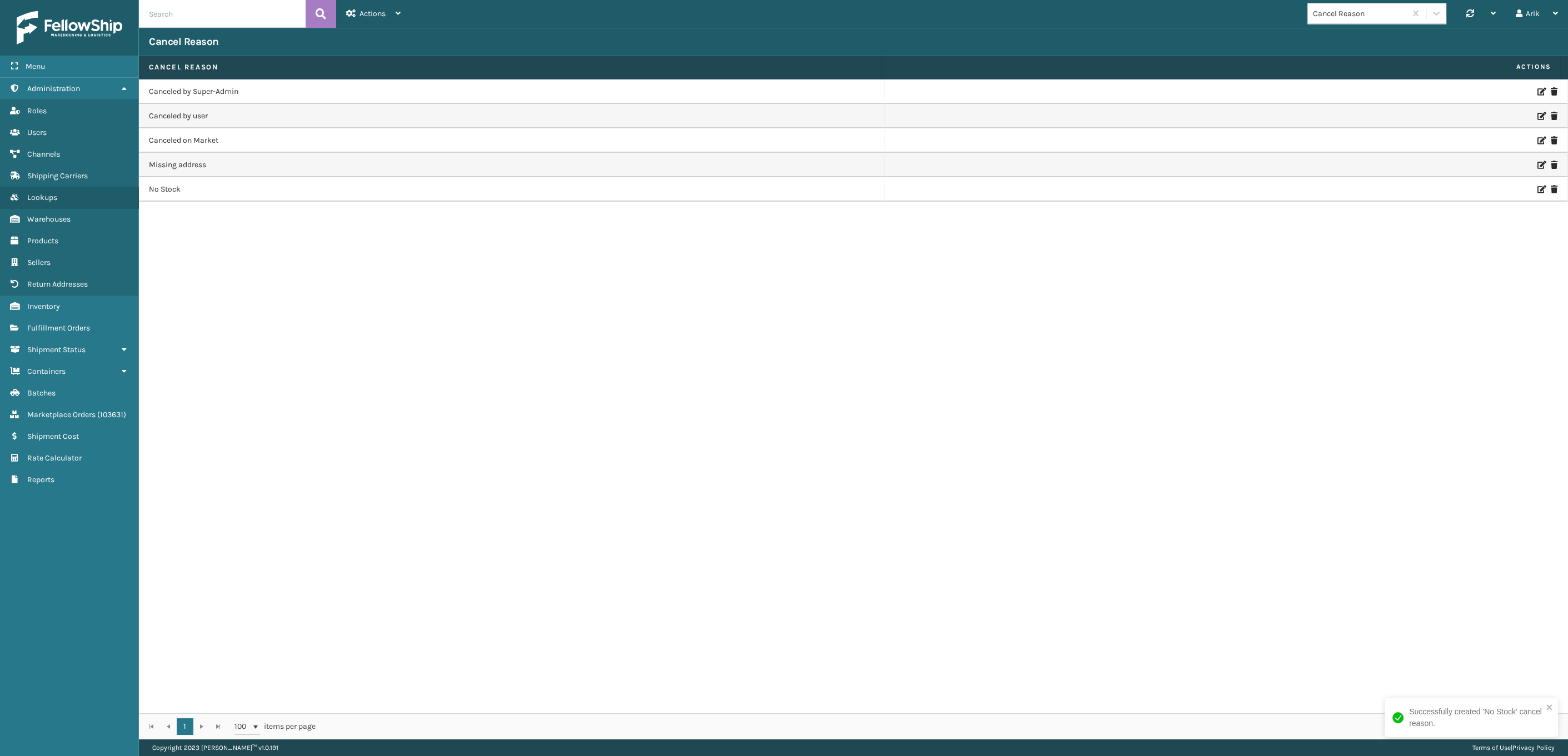
click at [167, 165] on td "Missing address" at bounding box center [512, 164] width 746 height 24
drag, startPoint x: 167, startPoint y: 165, endPoint x: 174, endPoint y: 165, distance: 7.0
click at [167, 165] on td "Missing address" at bounding box center [512, 164] width 746 height 24
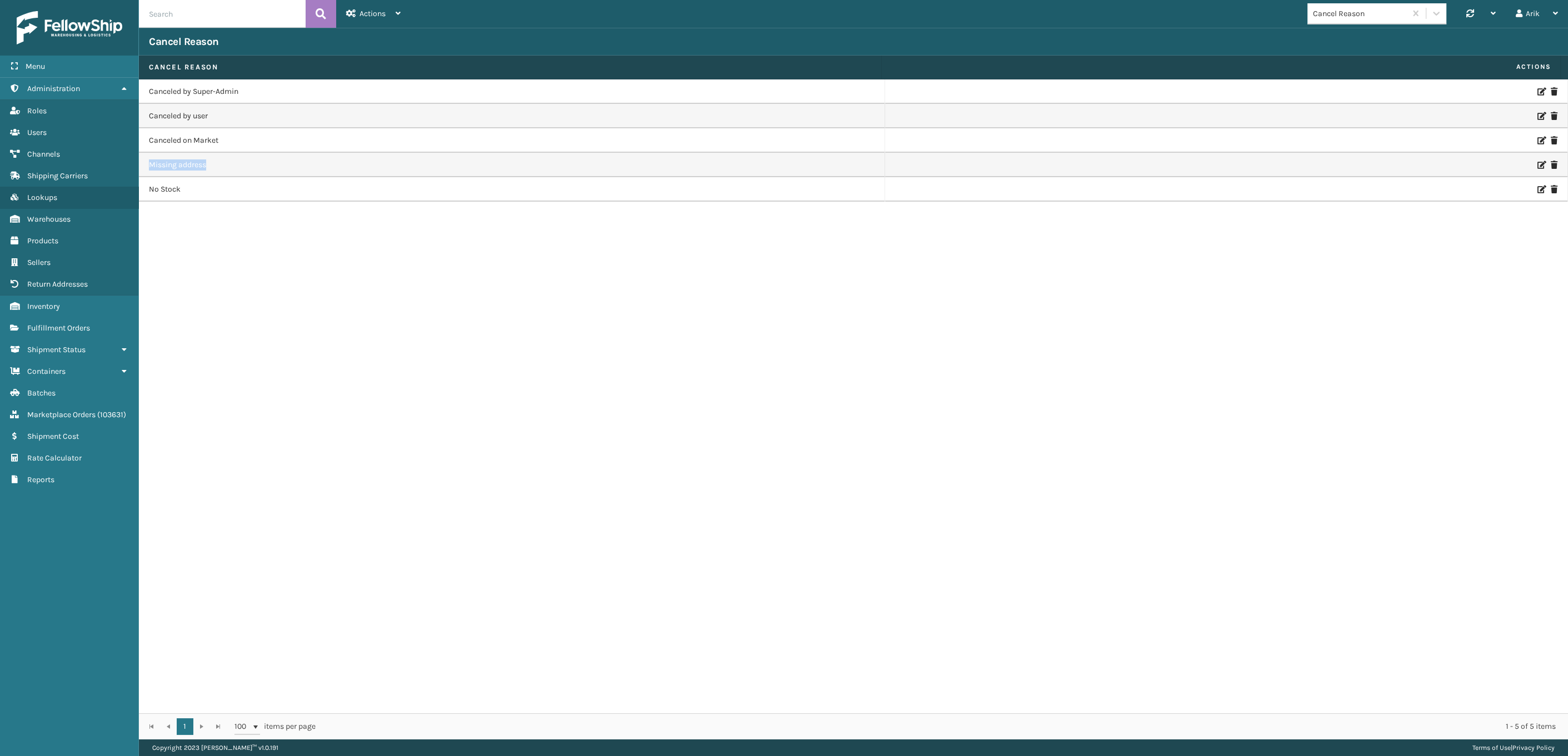
click at [996, 162] on icon at bounding box center [1540, 164] width 7 height 8
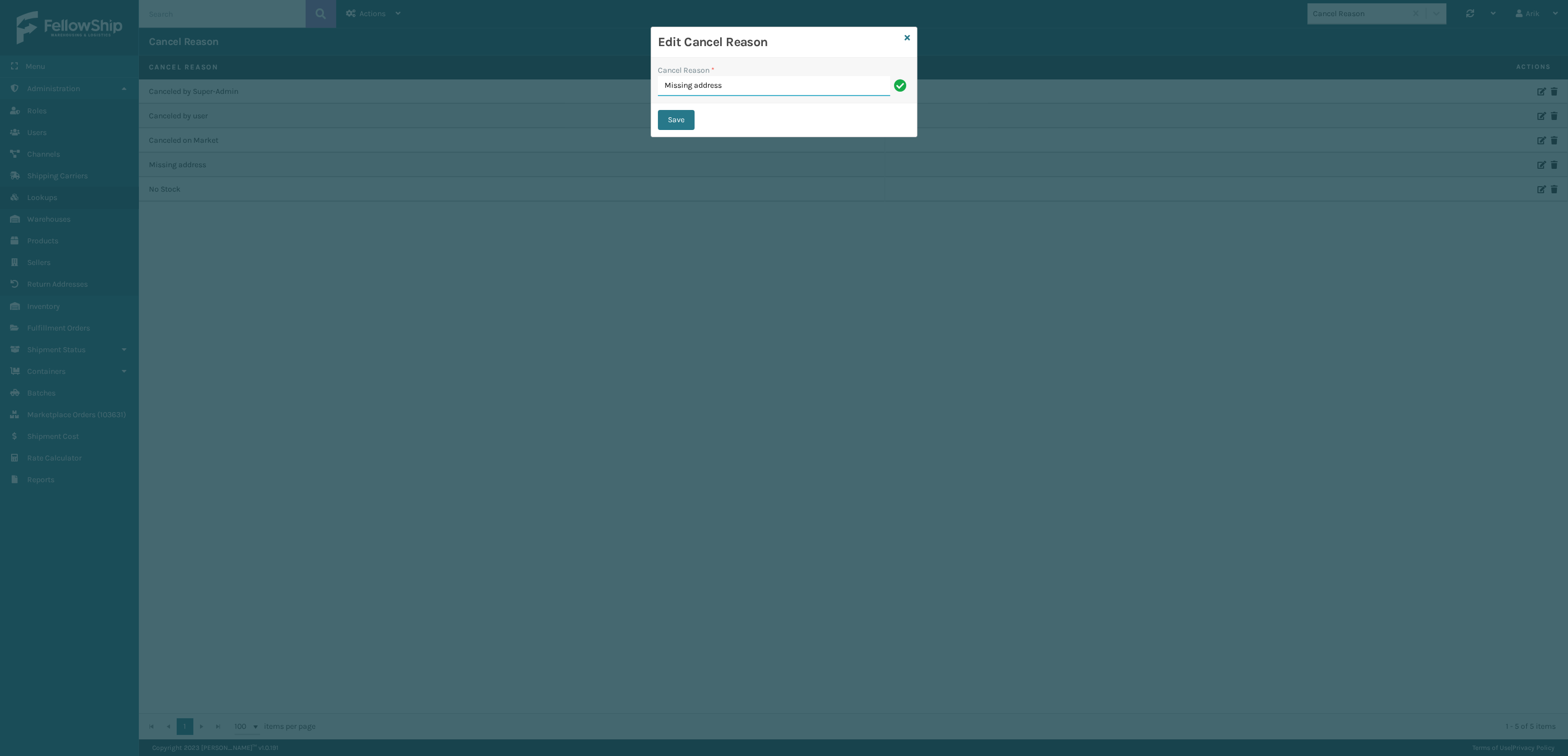
click at [693, 89] on input "Missing address" at bounding box center [774, 86] width 232 height 20
type input "Shipping issue"
click at [673, 115] on button "Save" at bounding box center [676, 120] width 37 height 20
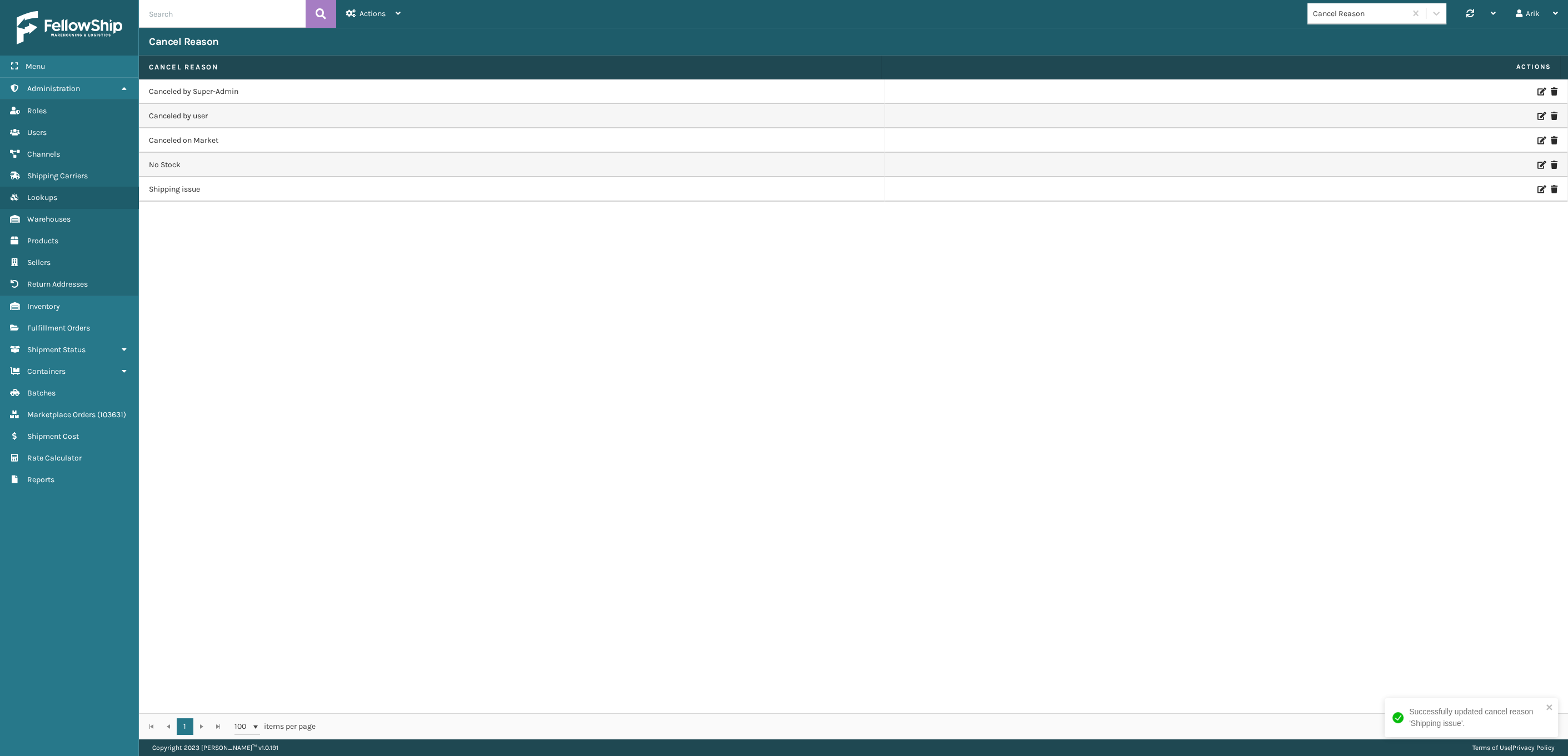
click at [161, 108] on td "Canceled by user" at bounding box center [512, 115] width 746 height 24
click at [378, 17] on span "Actions" at bounding box center [372, 13] width 26 height 9
click at [386, 38] on button "New Cancel Reason" at bounding box center [411, 43] width 149 height 29
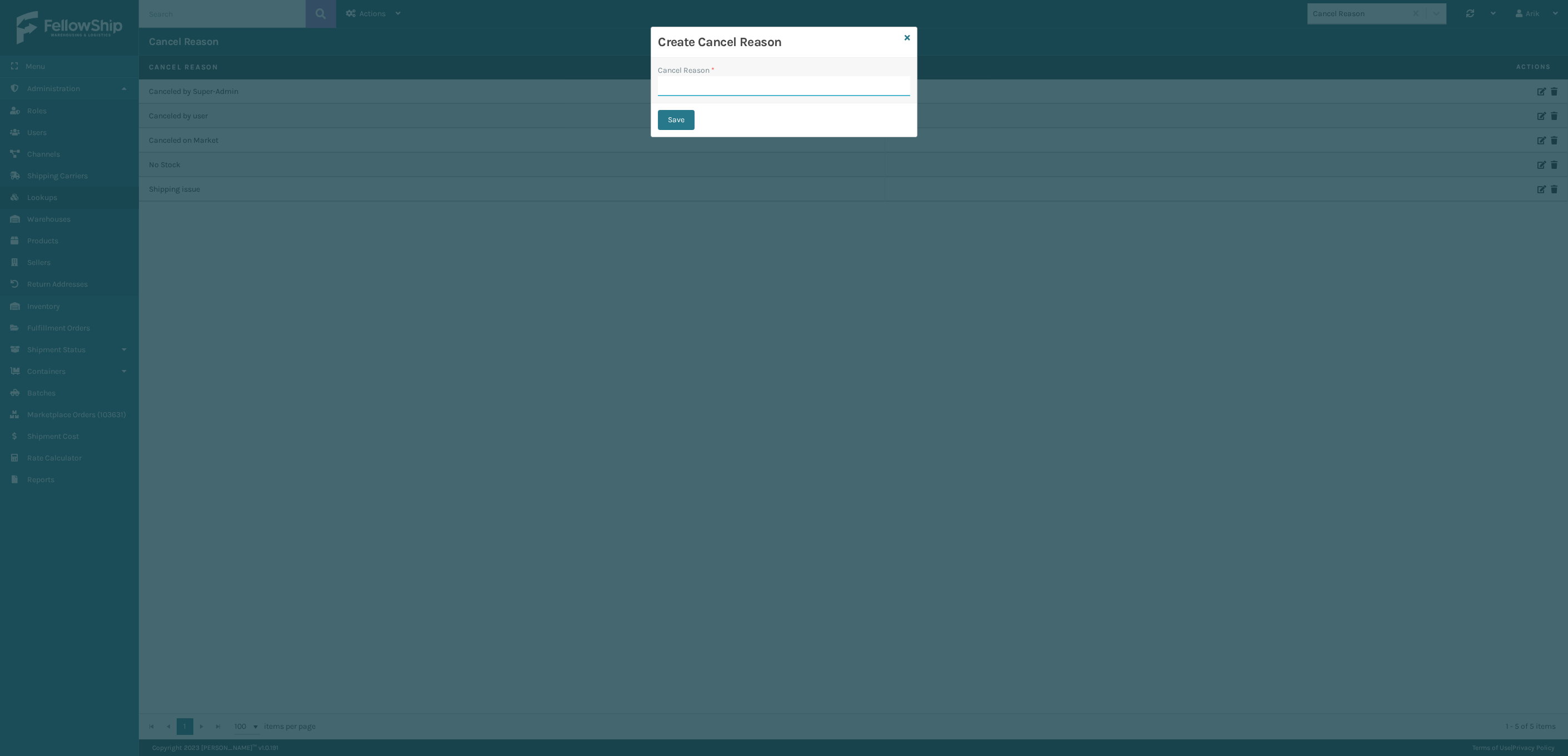
click at [678, 91] on input "Cancel Reason *" at bounding box center [784, 86] width 252 height 20
type input "Requested by Seller"
click at [675, 118] on button "Save" at bounding box center [676, 120] width 37 height 20
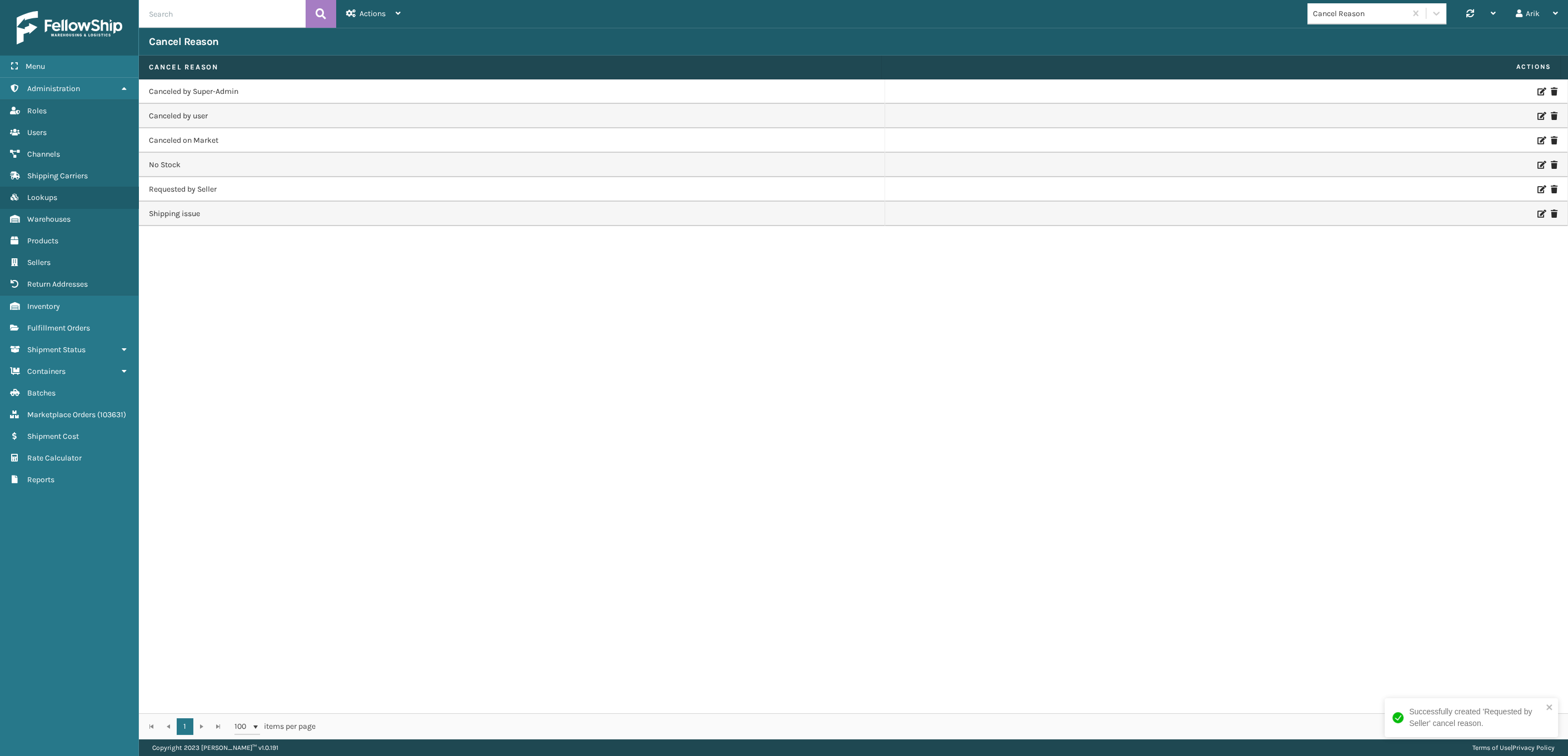
click at [164, 164] on td "No Stock" at bounding box center [512, 164] width 746 height 24
click at [379, 9] on span "Actions" at bounding box center [372, 13] width 26 height 9
click at [394, 42] on button "New Cancel Reason" at bounding box center [411, 43] width 149 height 29
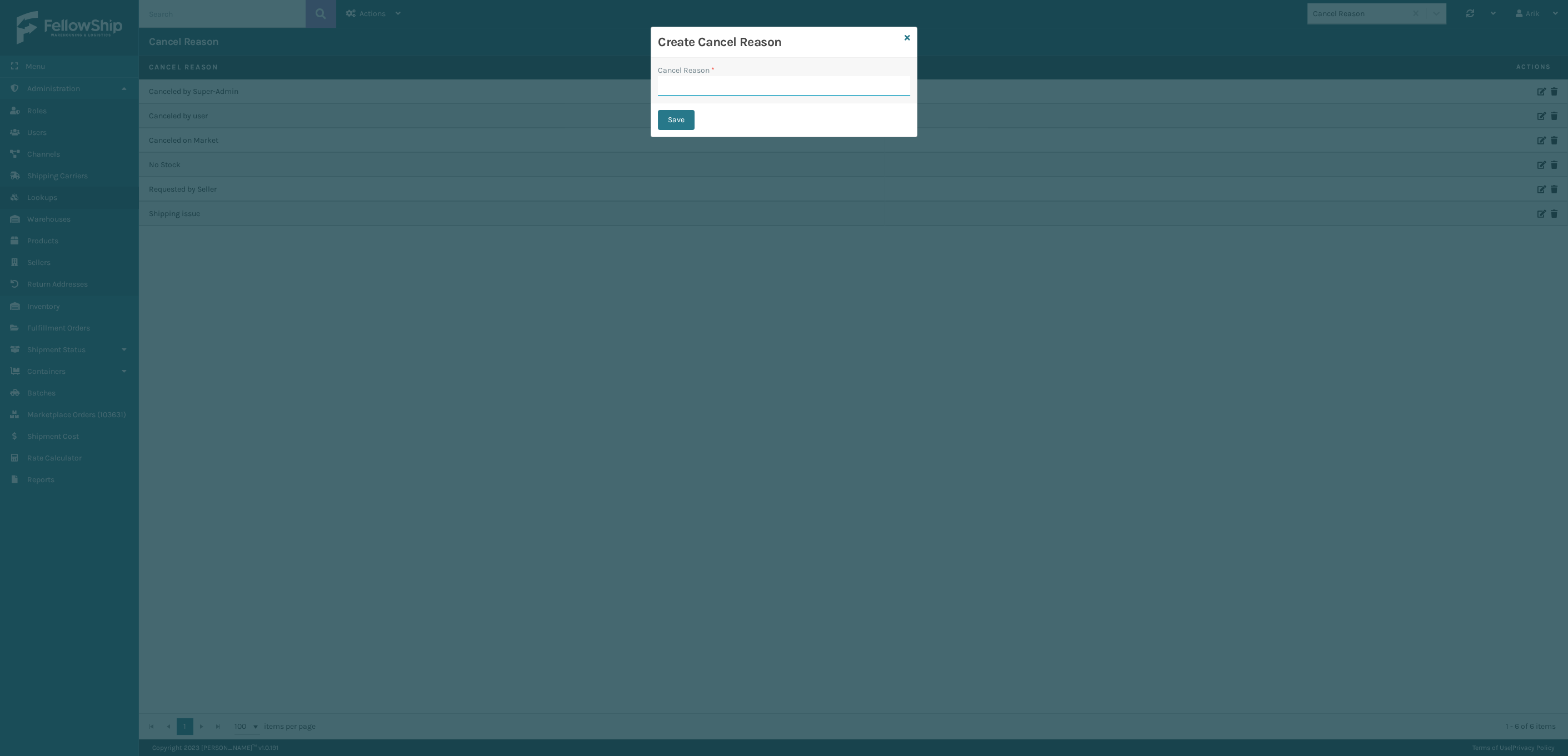
click at [676, 83] on input "Cancel Reason *" at bounding box center [784, 86] width 252 height 20
type input "Expired"
click at [676, 113] on button "Save" at bounding box center [676, 120] width 37 height 20
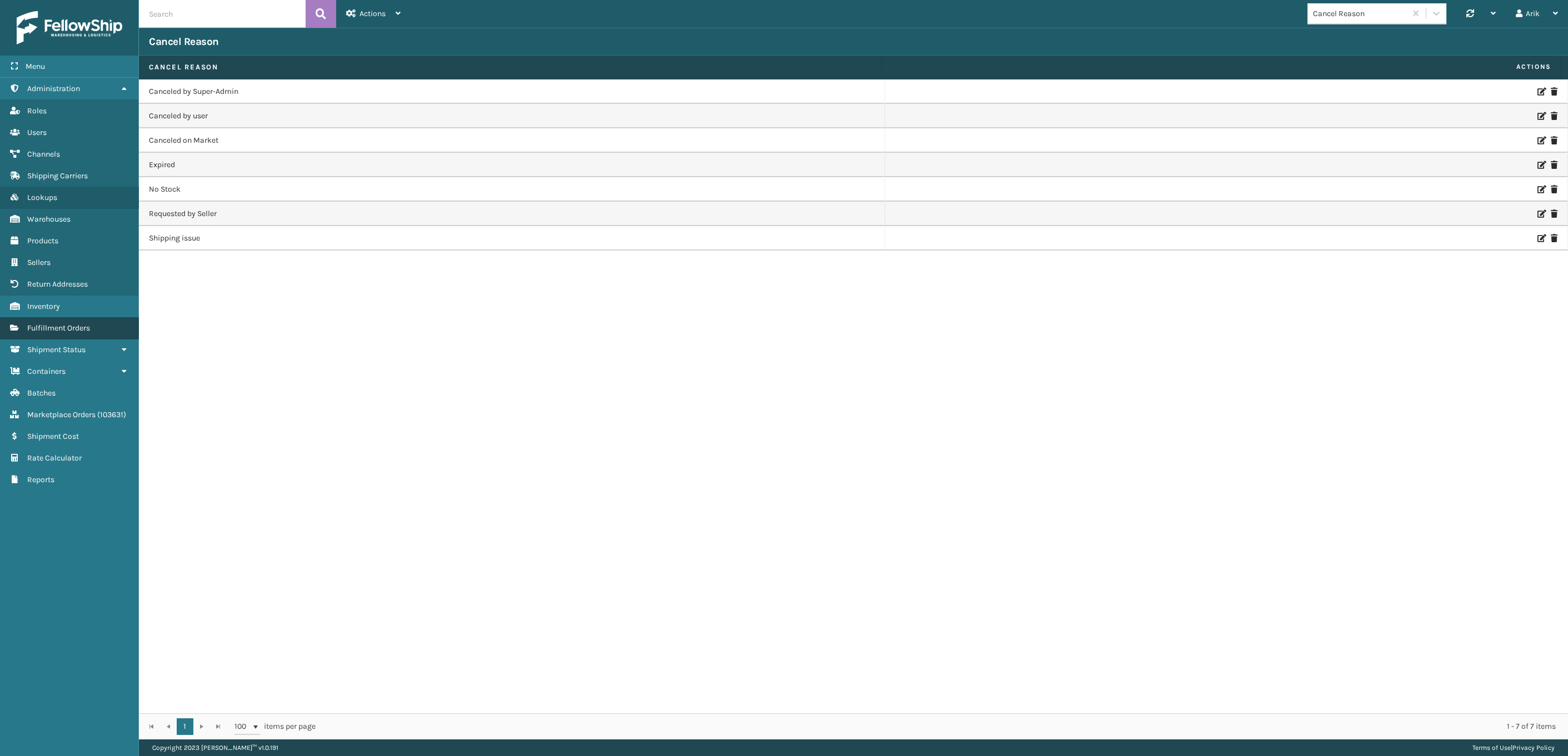
click at [50, 320] on link "Fulfillment Orders" at bounding box center [69, 328] width 139 height 22
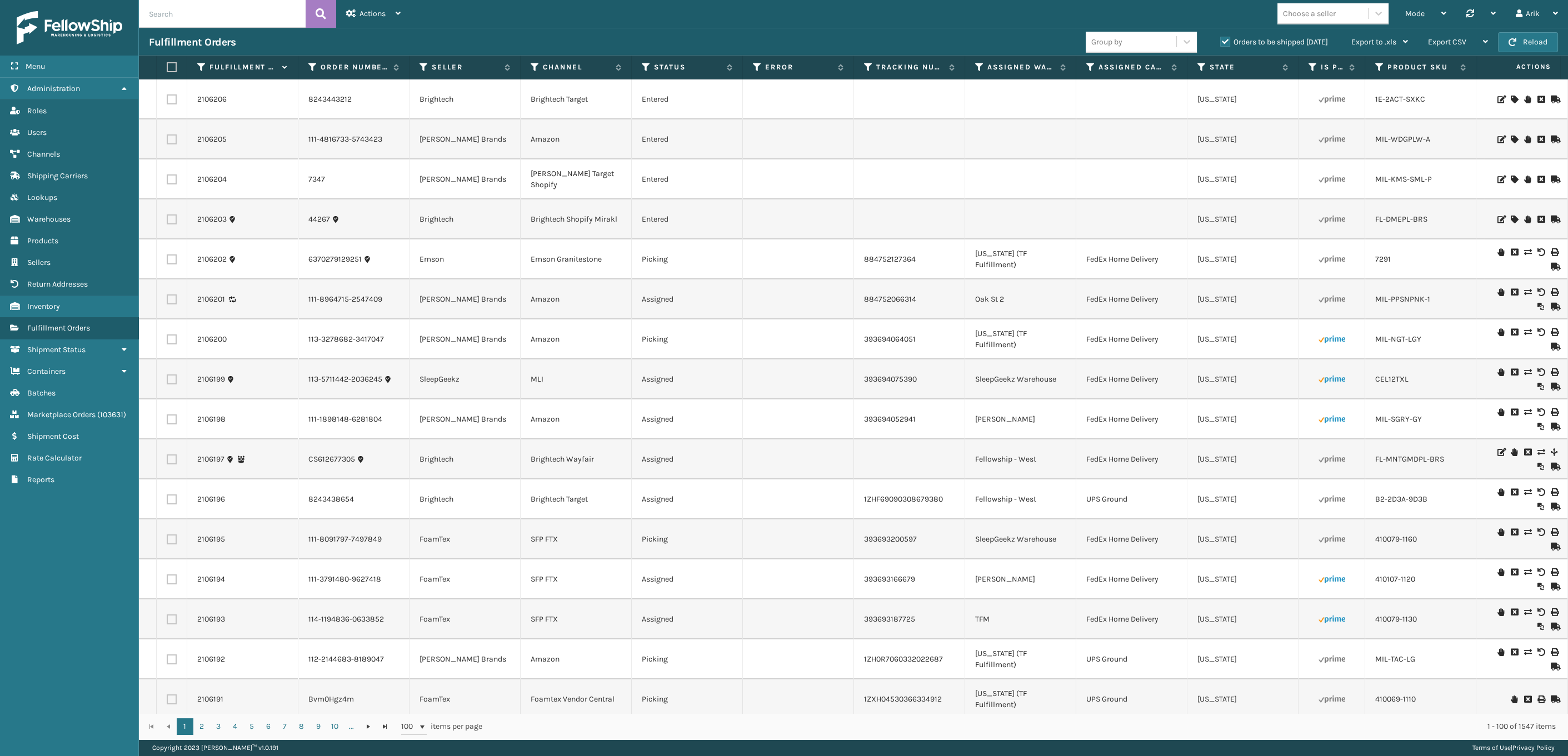
click at [996, 39] on label "Orders to be shipped [DATE]" at bounding box center [1273, 42] width 108 height 9
click at [996, 39] on input "Orders to be shipped [DATE]" at bounding box center [1220, 39] width 1 height 8
click at [643, 64] on icon at bounding box center [646, 68] width 9 height 10
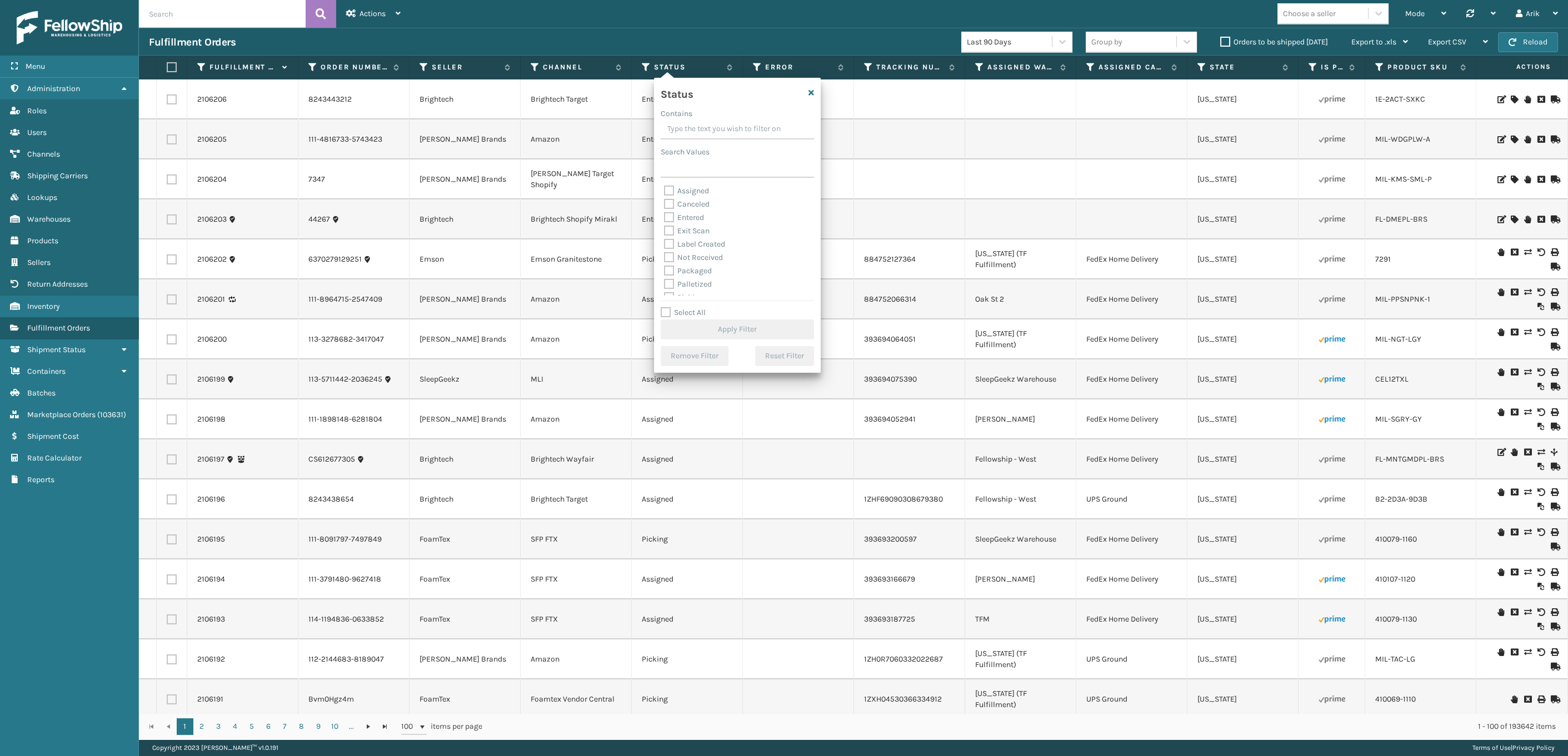
click at [669, 205] on label "Canceled" at bounding box center [687, 204] width 46 height 9
click at [664, 205] on input "Canceled" at bounding box center [664, 201] width 1 height 8
checkbox input "true"
click at [700, 333] on button "Apply Filter" at bounding box center [738, 330] width 154 height 20
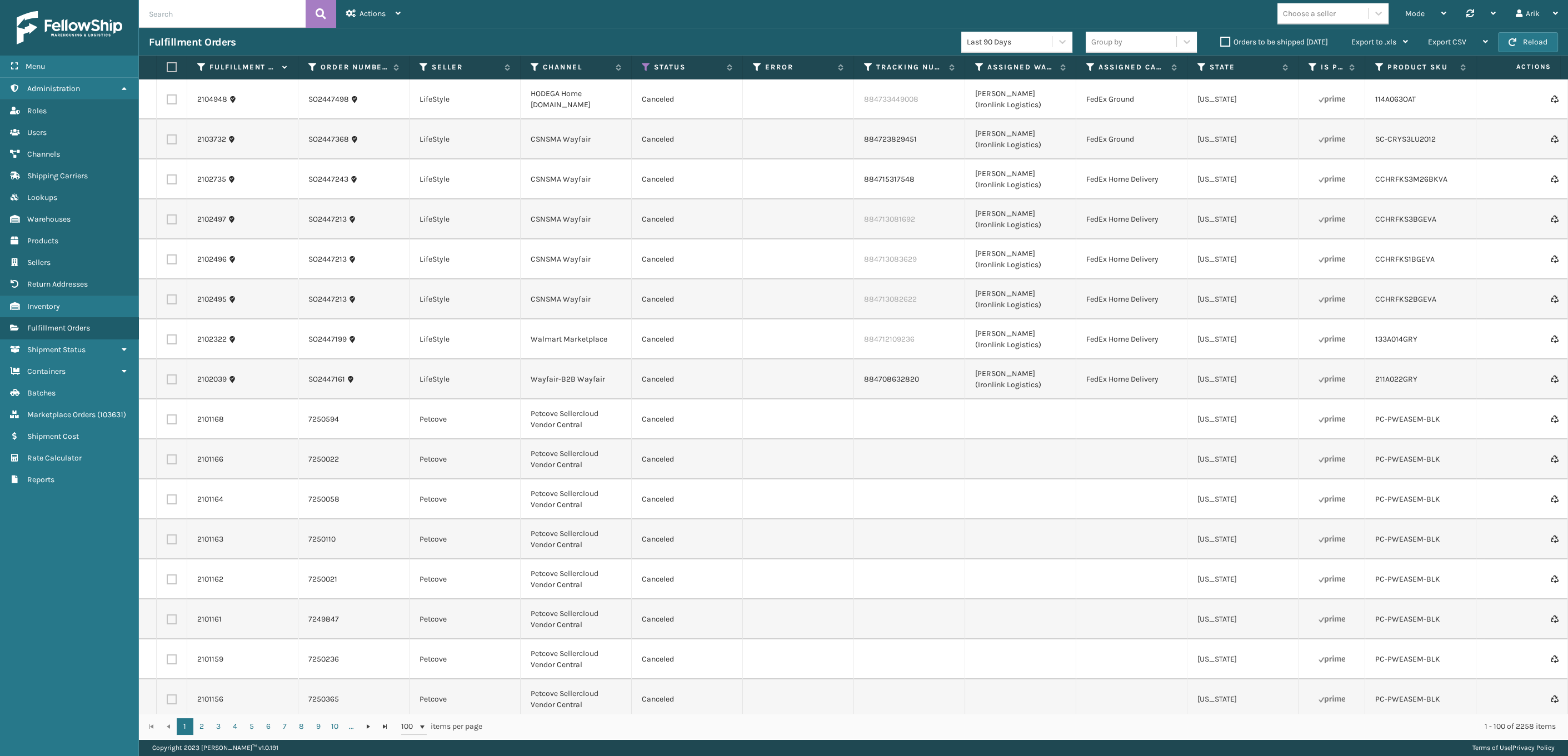
click at [173, 98] on label at bounding box center [172, 99] width 10 height 10
click at [167, 98] on input "checkbox" at bounding box center [167, 98] width 1 height 8
checkbox input "true"
click at [996, 40] on span "Bulk Actions" at bounding box center [1156, 42] width 44 height 9
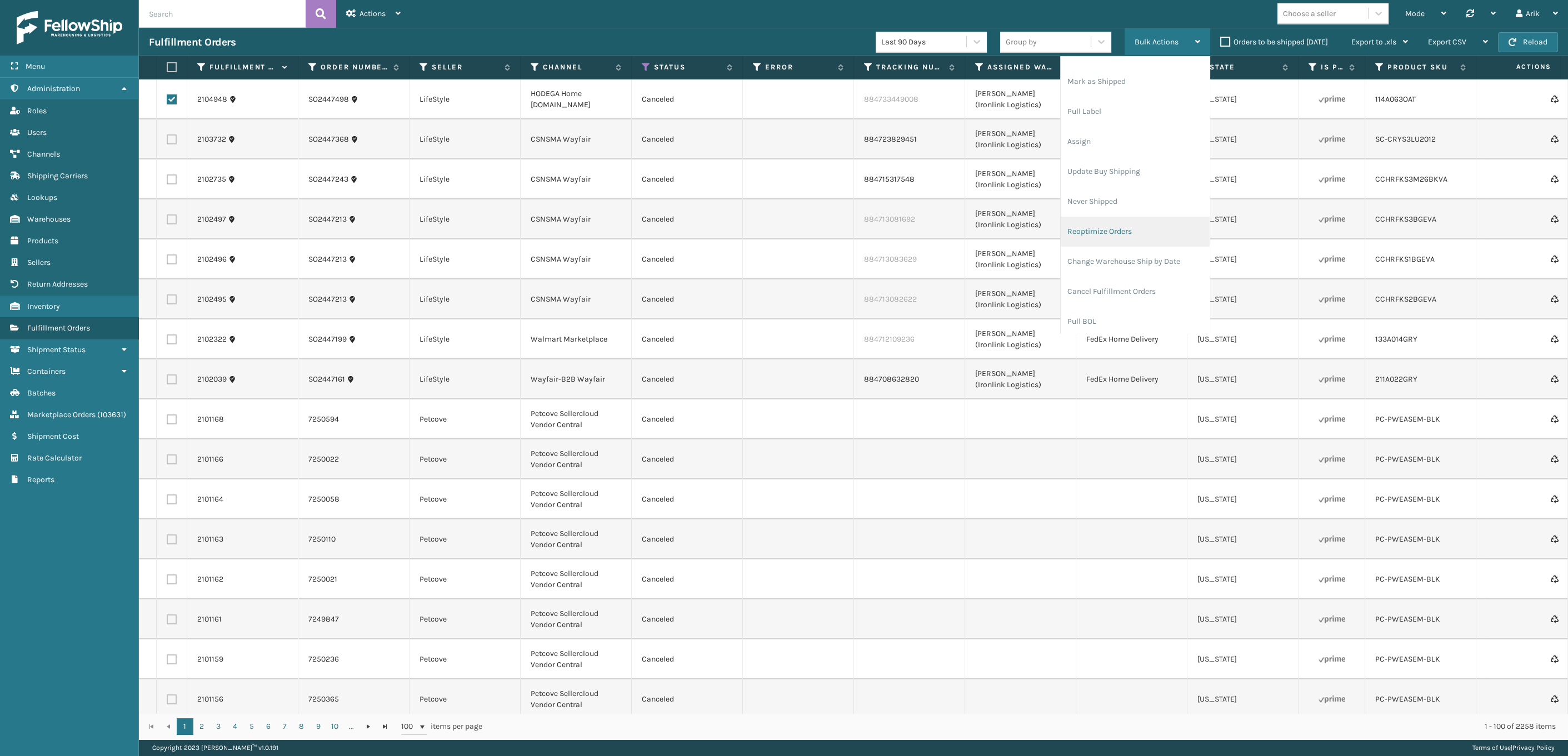
scroll to position [53, 0]
click at [205, 99] on link "2104948" at bounding box center [212, 99] width 30 height 11
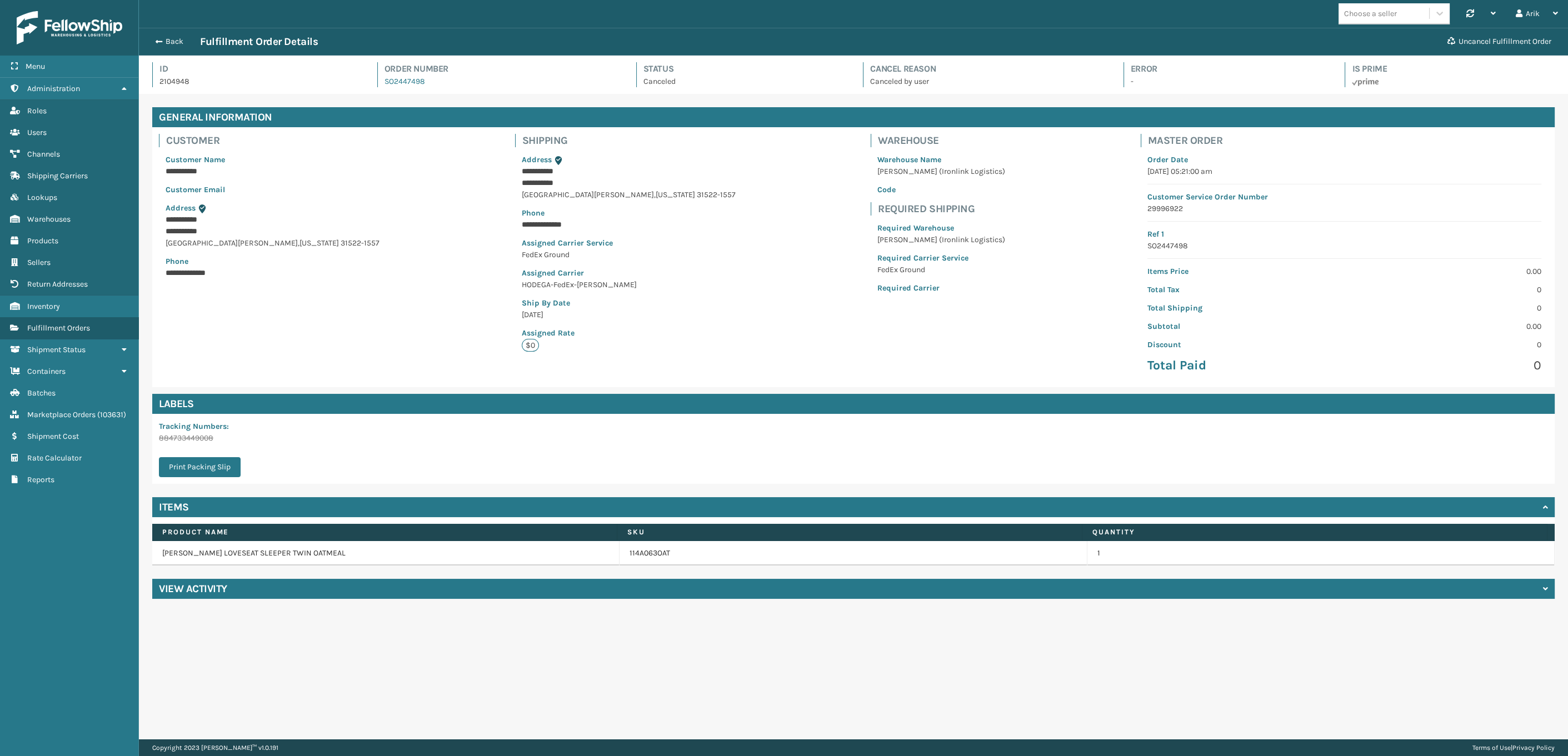
scroll to position [27, 1429]
click at [996, 39] on button "Uncancel Fulfillment Order" at bounding box center [1499, 42] width 117 height 23
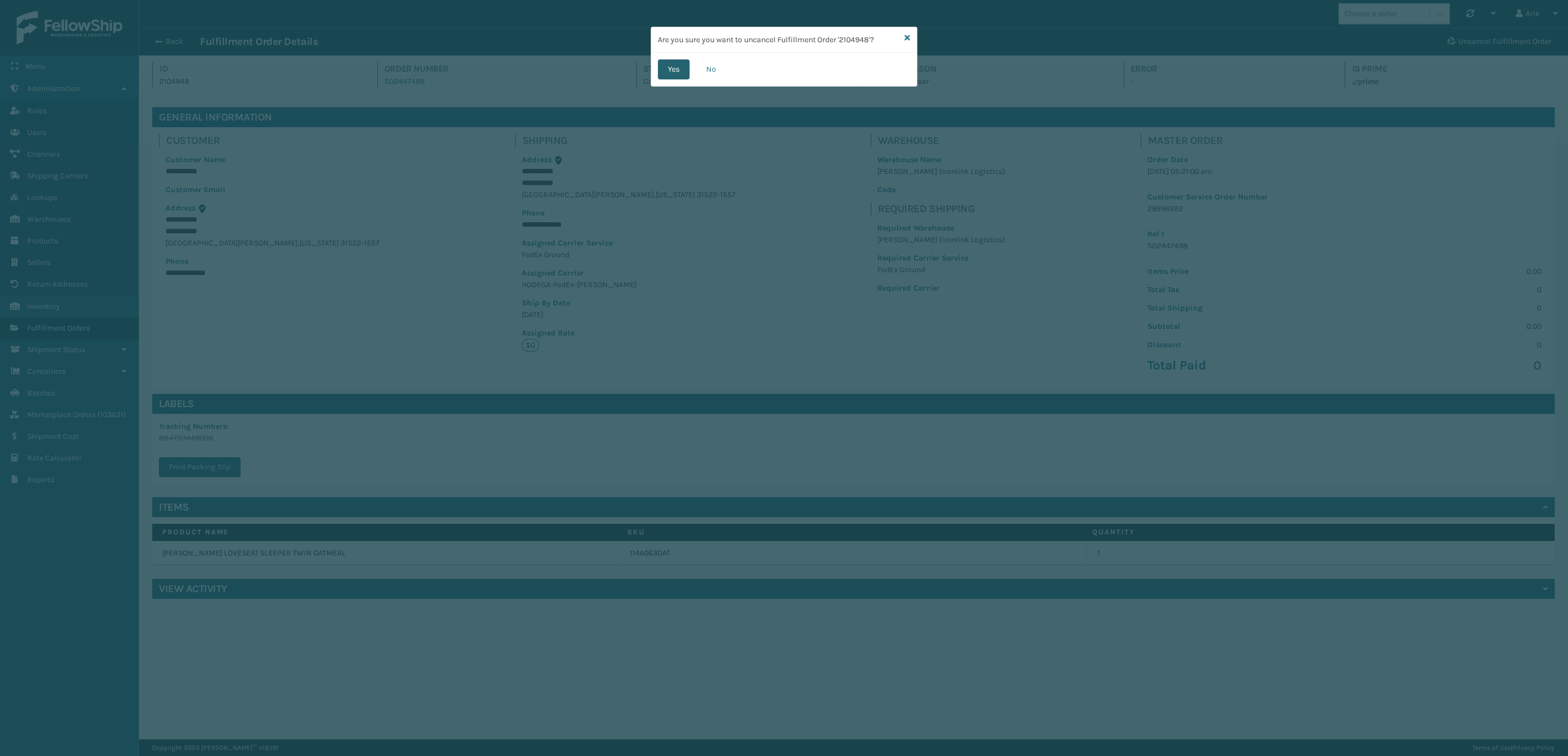
click at [665, 73] on button "Yes" at bounding box center [673, 69] width 32 height 20
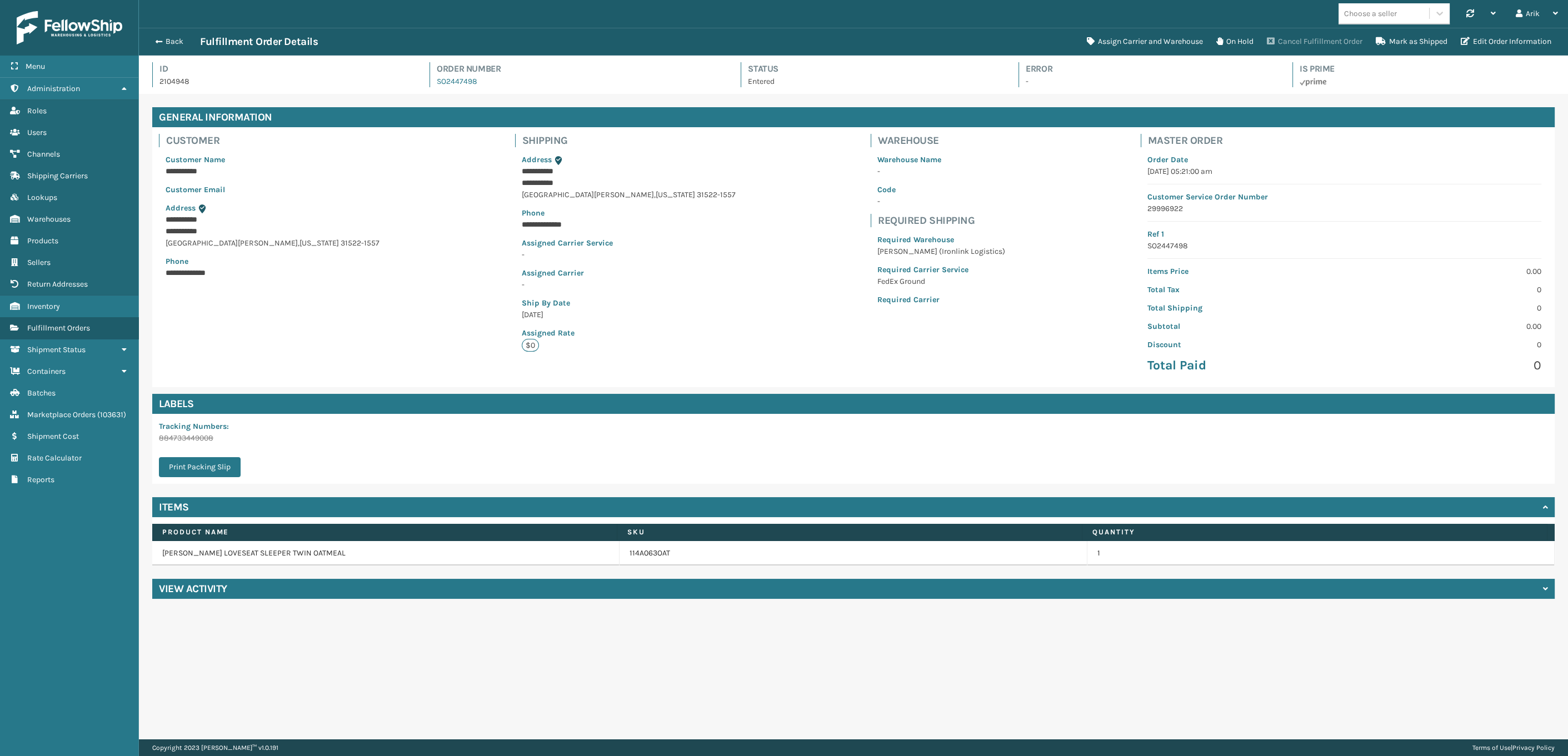
click at [996, 42] on button "Cancel Fulfillment Order" at bounding box center [1314, 42] width 108 height 23
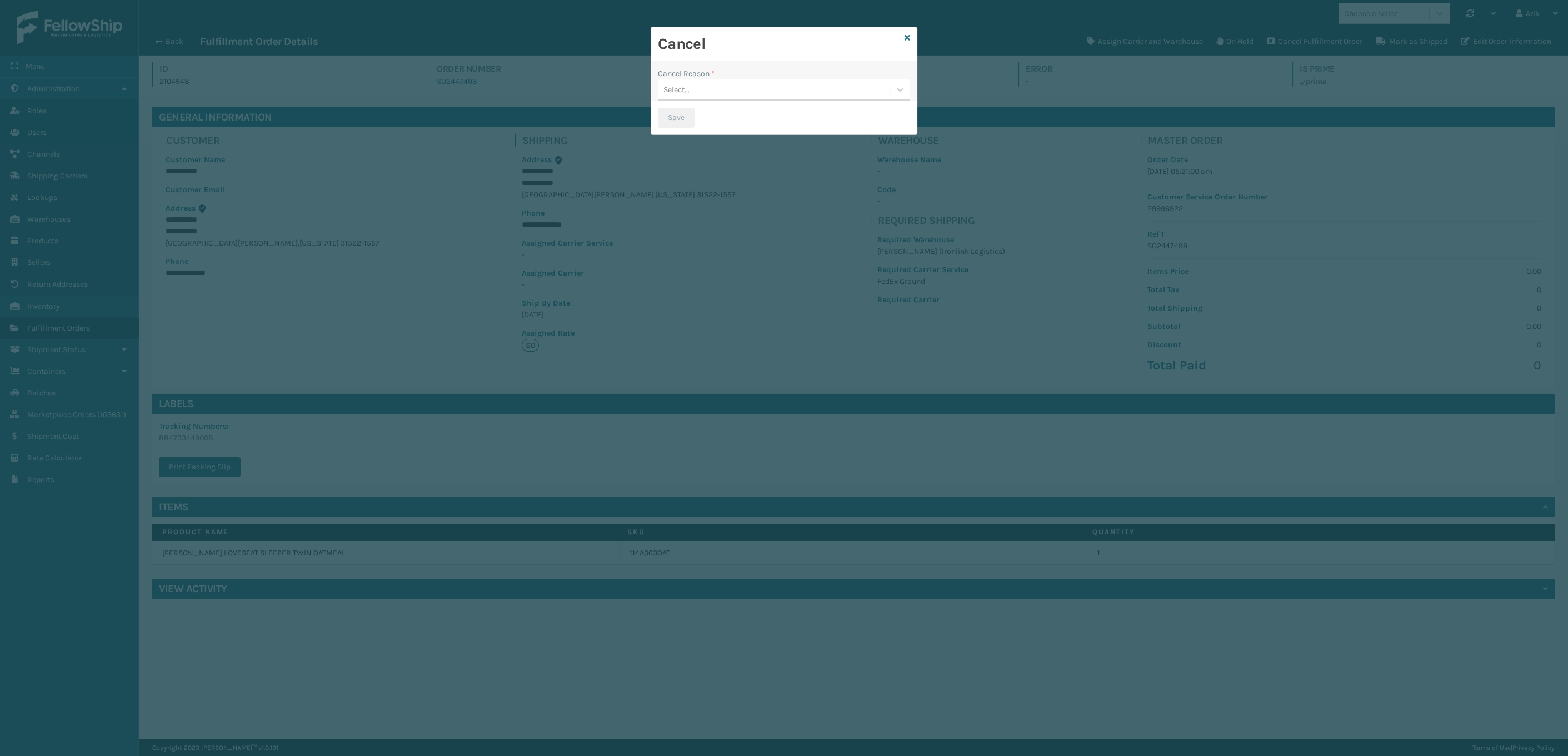
click at [769, 88] on div "Select..." at bounding box center [774, 90] width 232 height 18
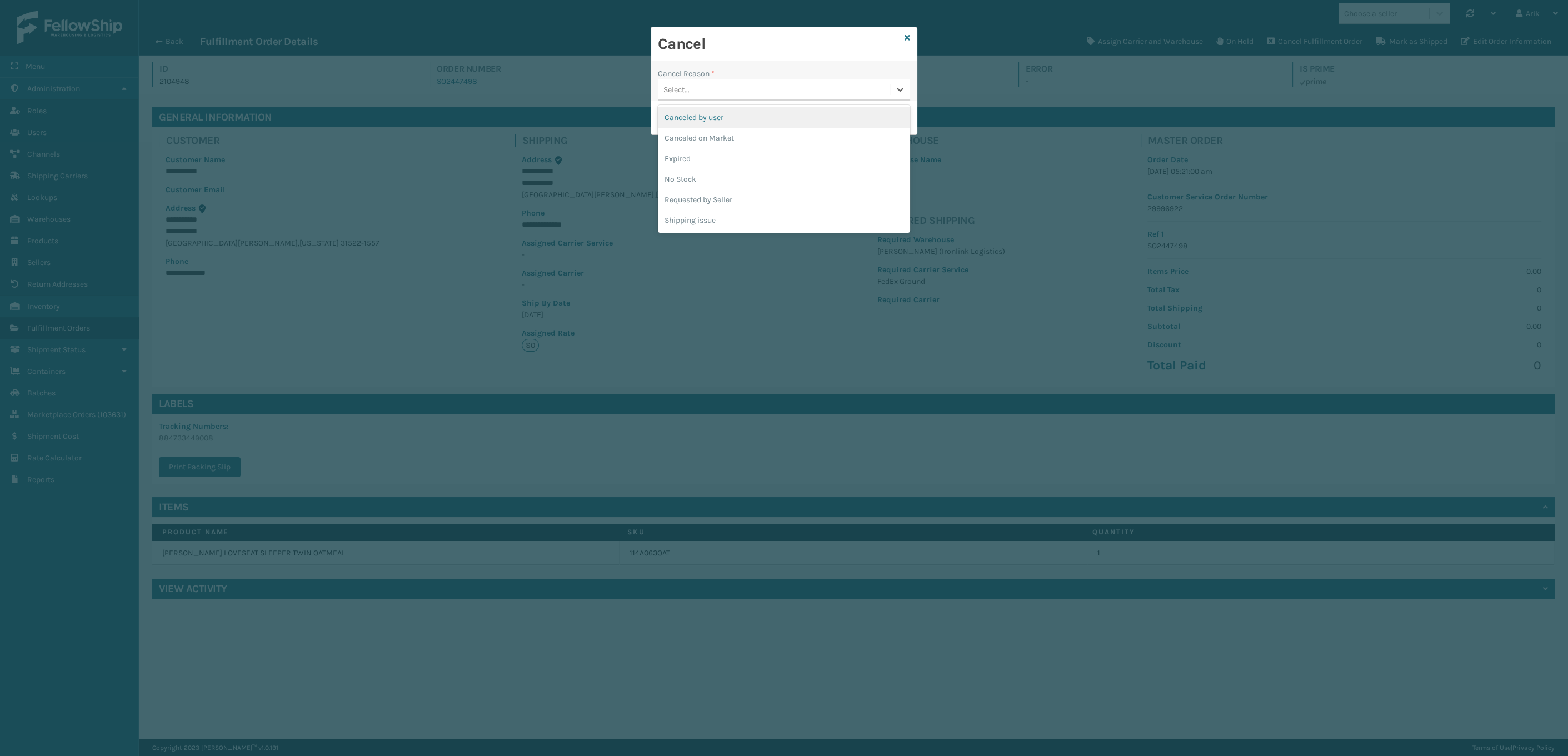
click at [720, 117] on div "Canceled by user" at bounding box center [784, 117] width 252 height 21
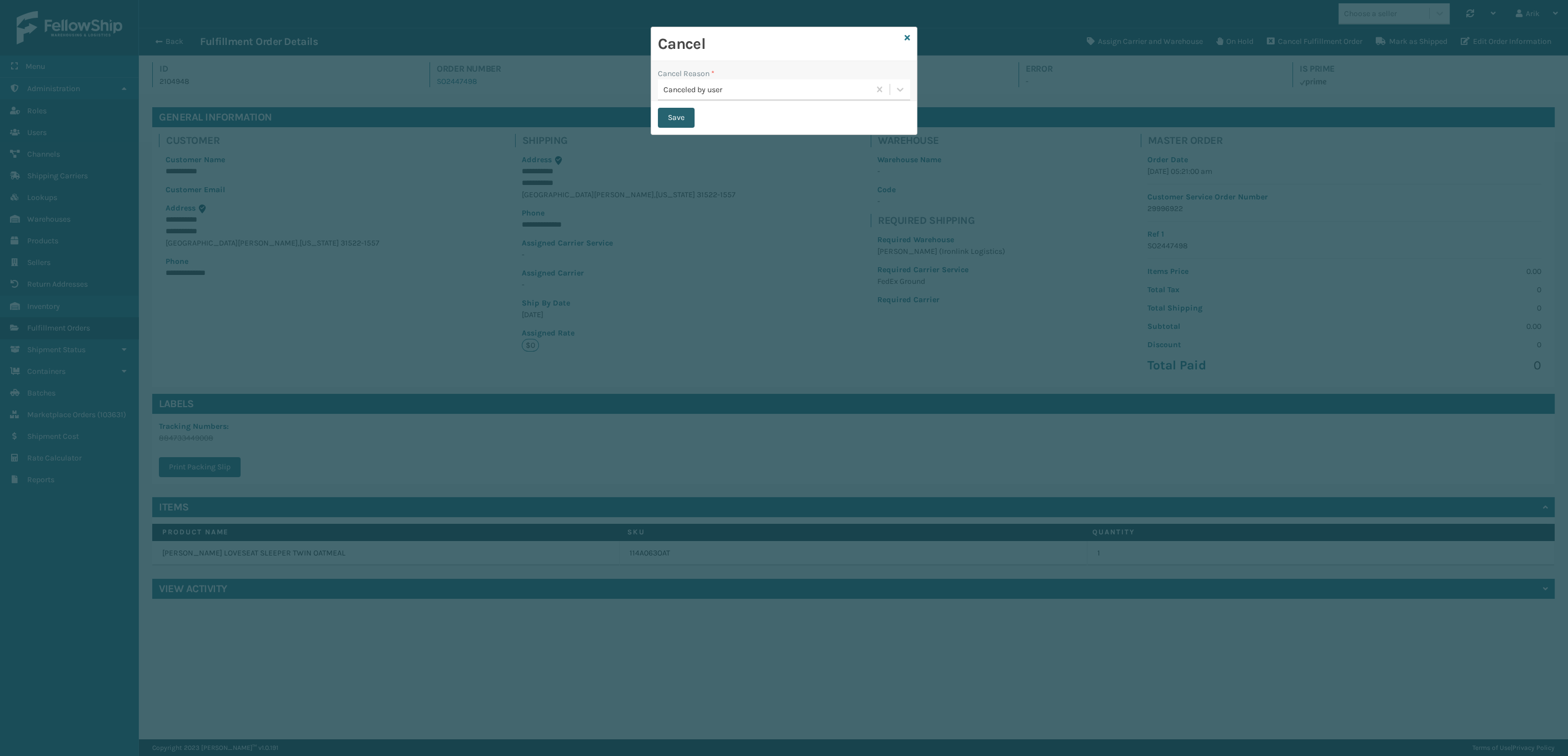
click at [683, 118] on button "Save" at bounding box center [676, 118] width 37 height 20
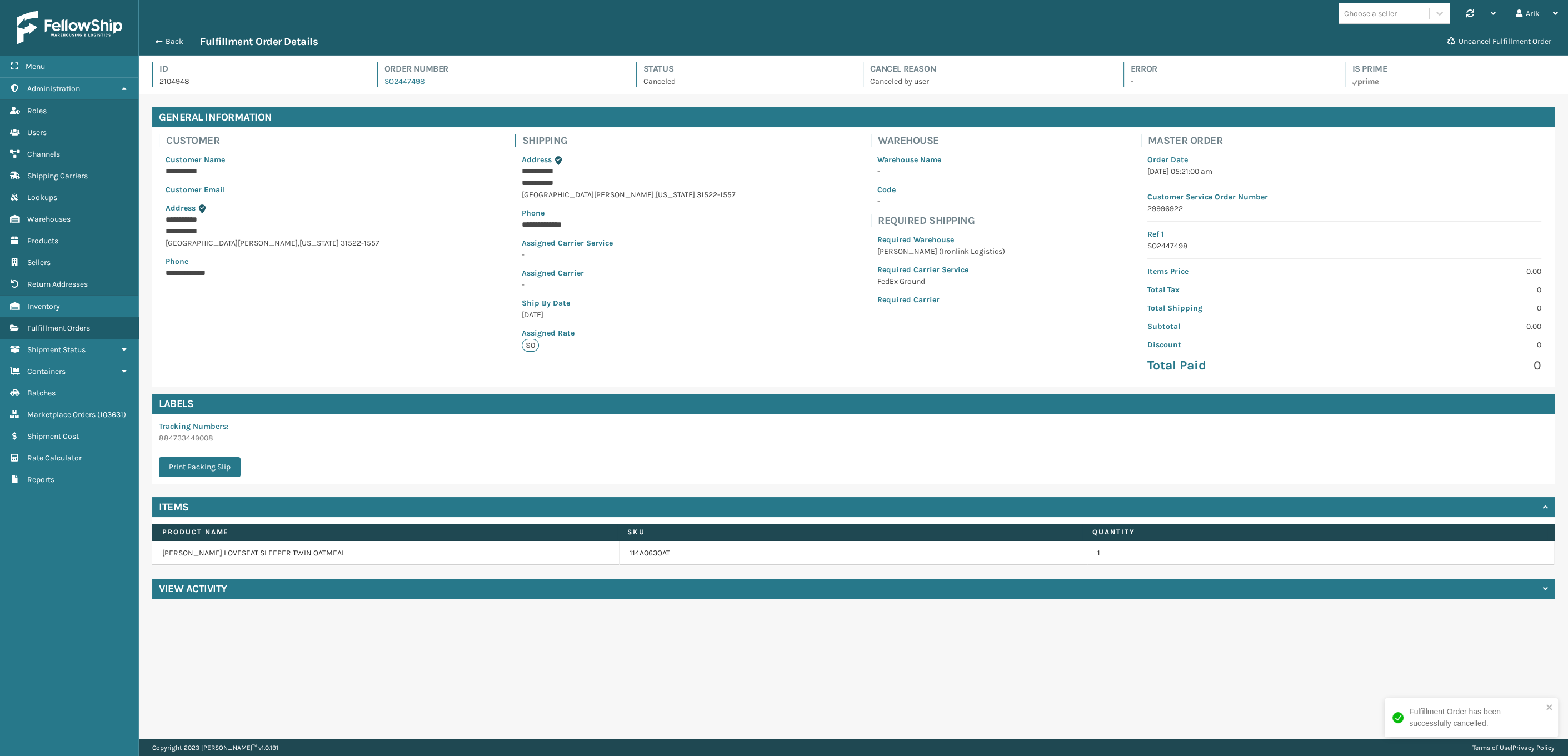
click at [197, 441] on p "884733449008" at bounding box center [203, 438] width 88 height 12
click at [996, 16] on div "Arik" at bounding box center [1536, 13] width 43 height 28
click at [996, 45] on li "Log Out" at bounding box center [1493, 43] width 149 height 30
